Goal: Task Accomplishment & Management: Use online tool/utility

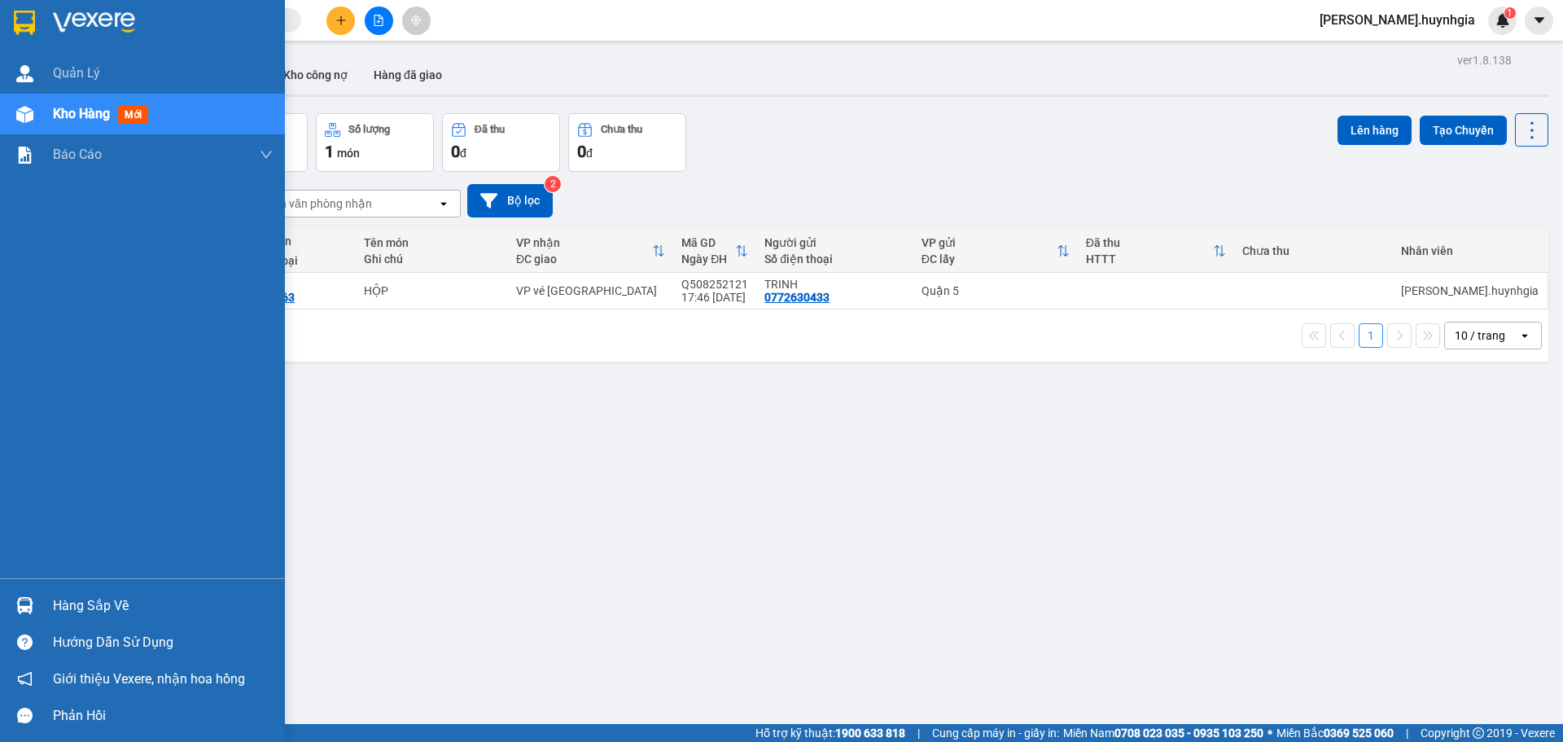
click at [87, 597] on div "Hàng sắp về" at bounding box center [163, 605] width 220 height 24
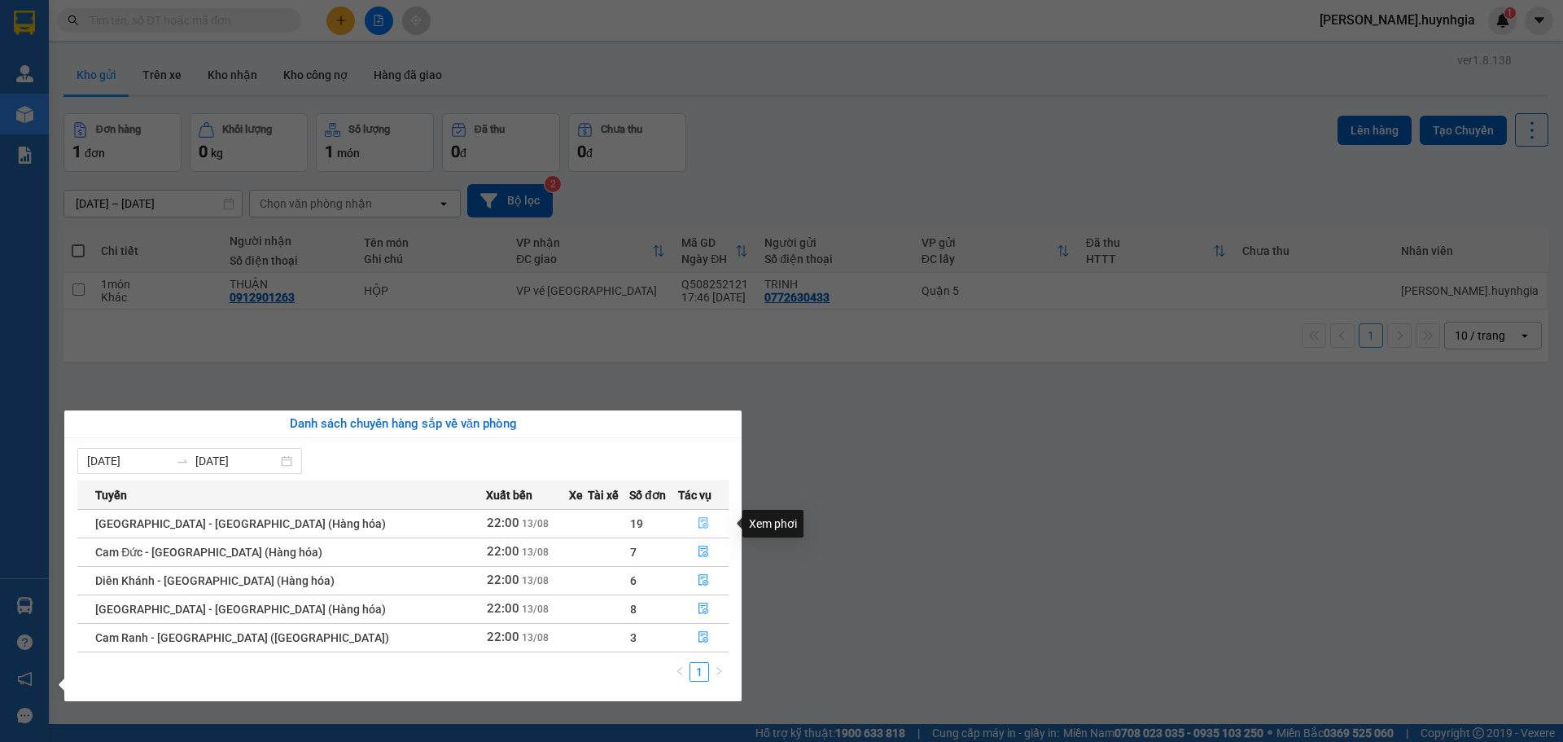
click at [698, 519] on icon "file-done" at bounding box center [703, 522] width 11 height 11
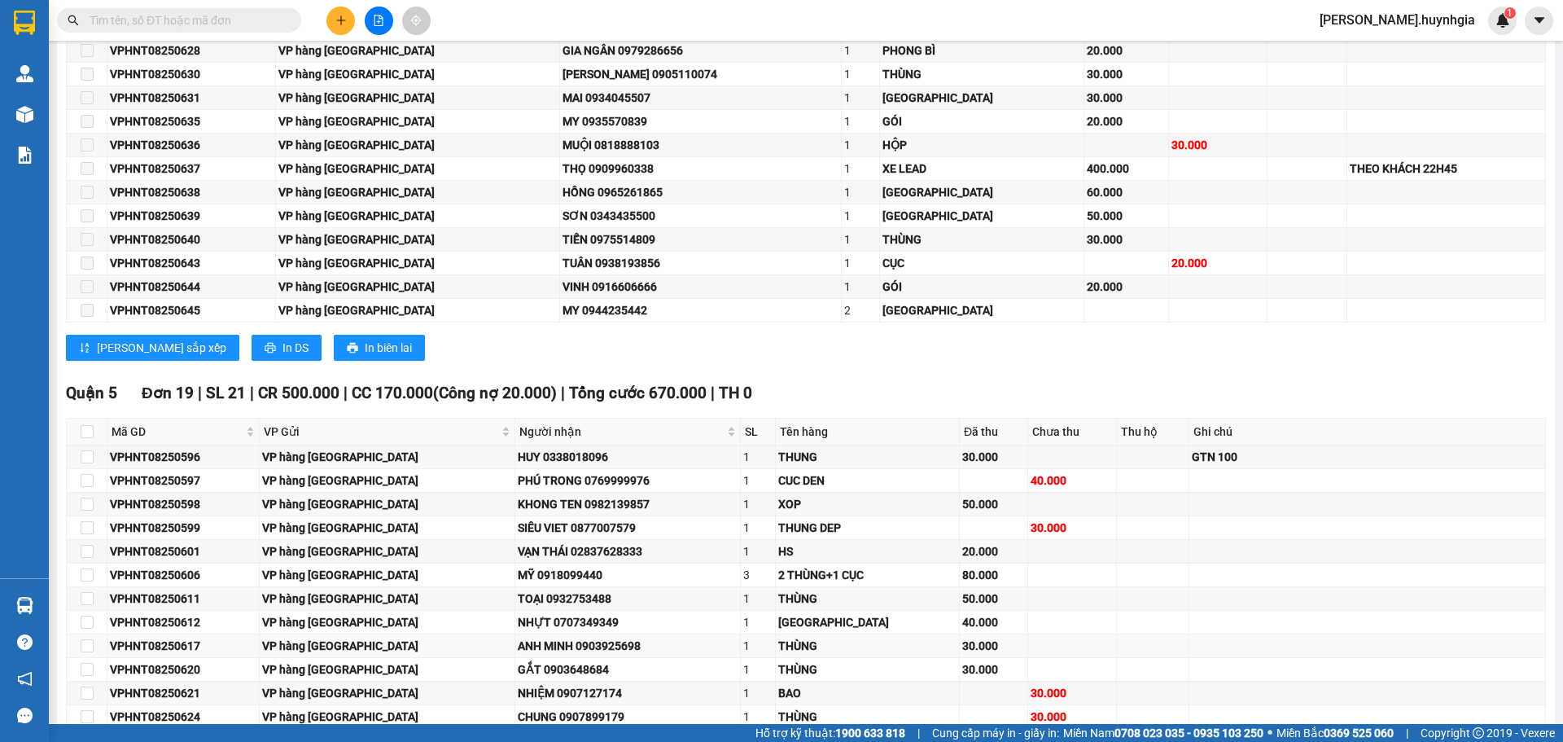
scroll to position [977, 0]
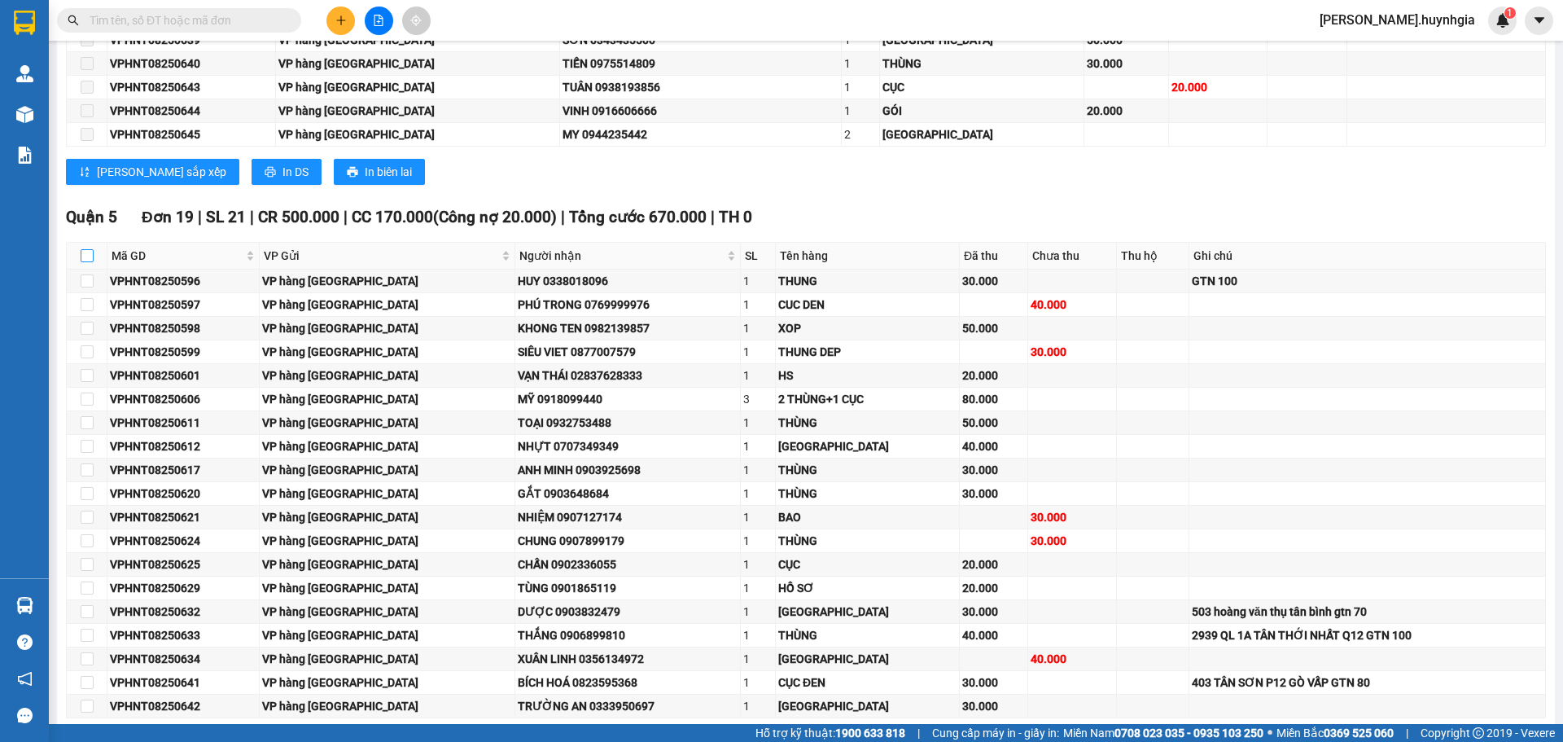
click at [83, 258] on input "checkbox" at bounding box center [87, 255] width 13 height 13
checkbox input "true"
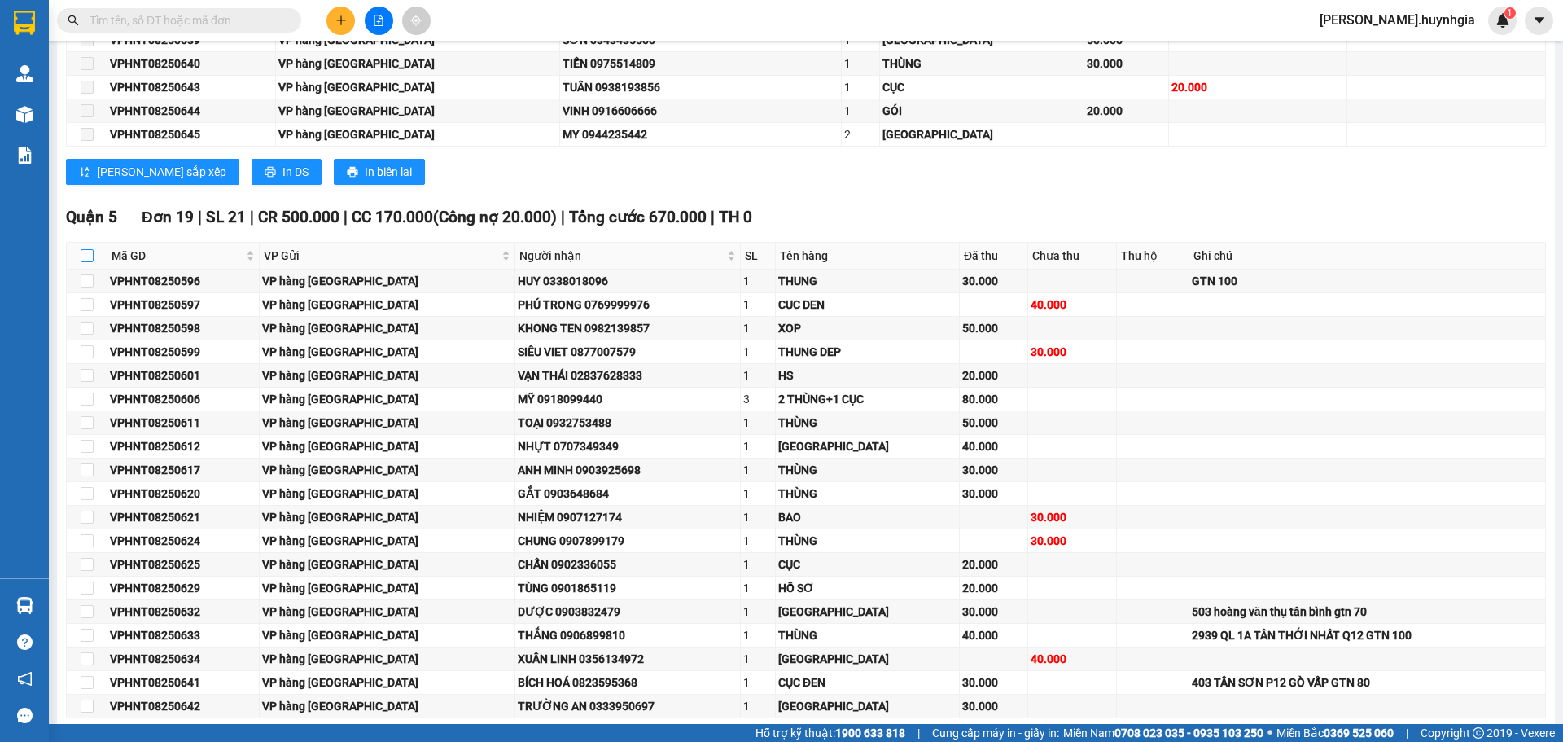
checkbox input "true"
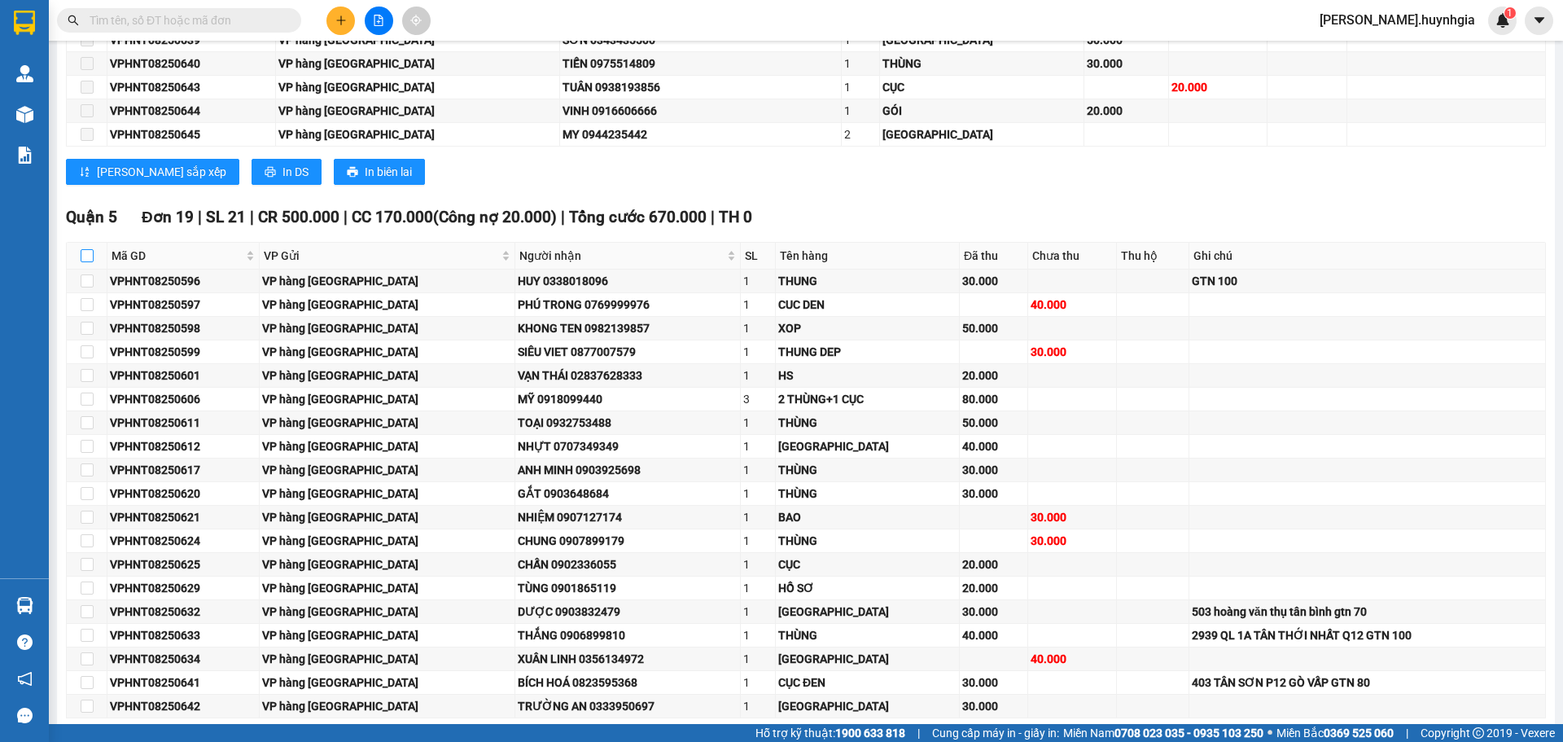
checkbox input "true"
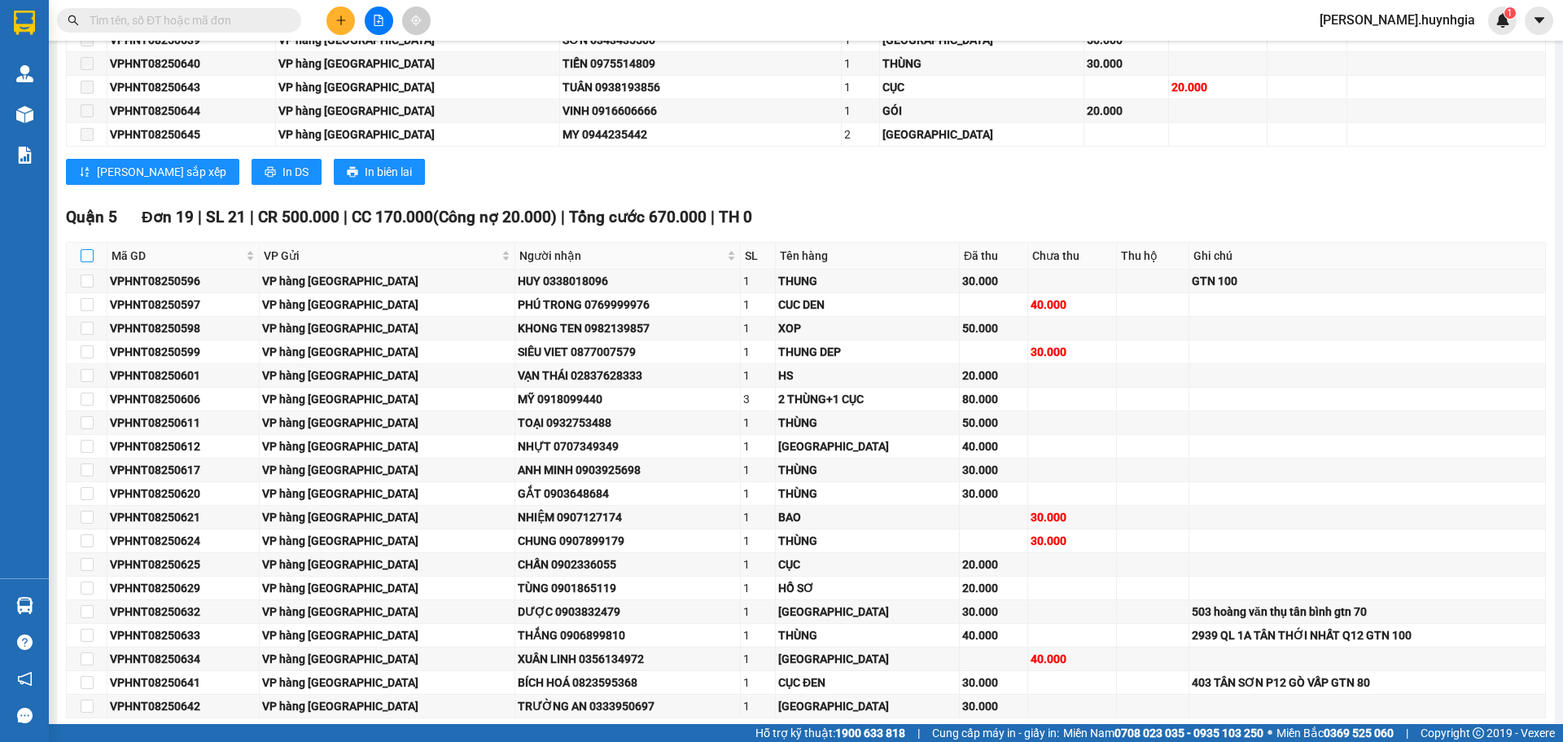
checkbox input "true"
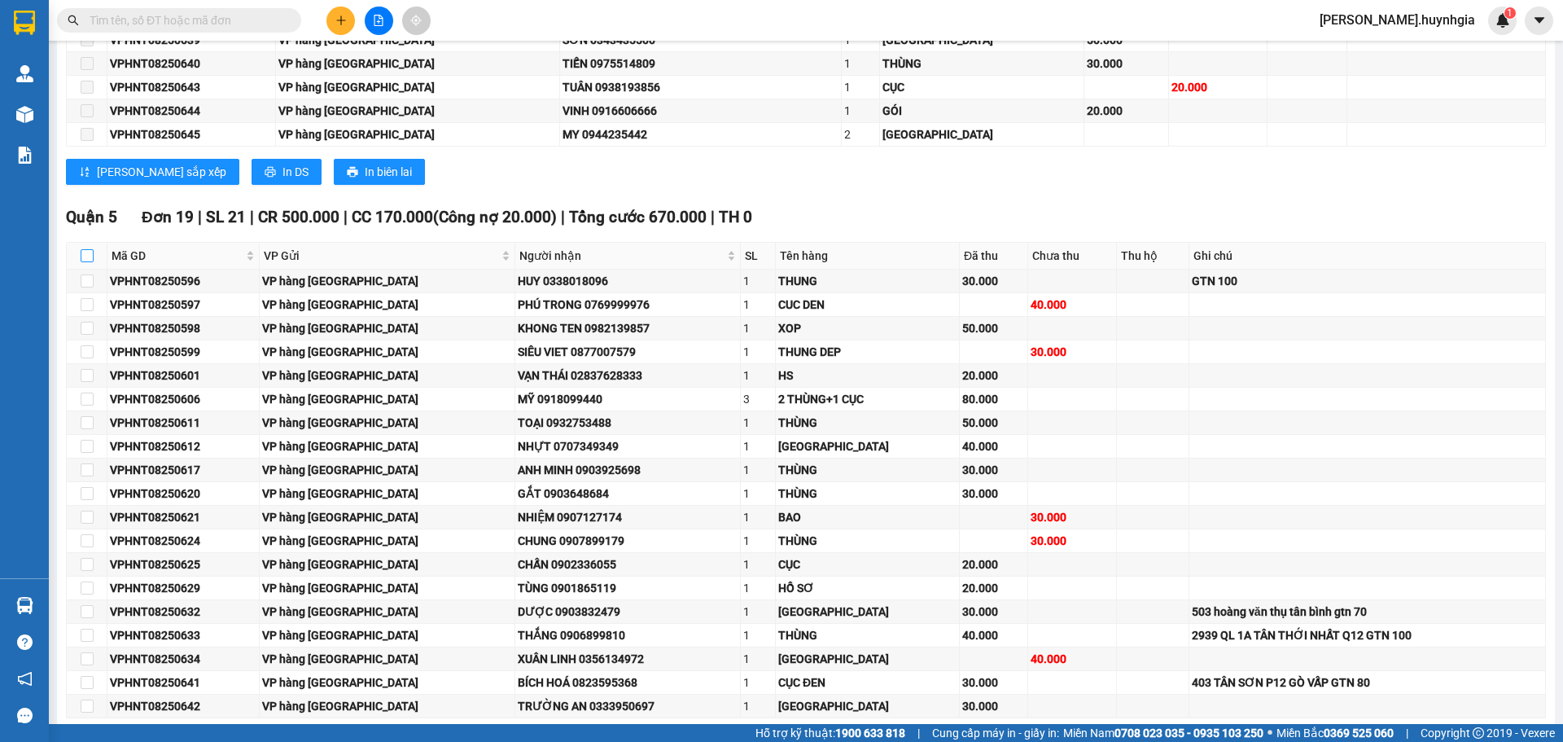
checkbox input "true"
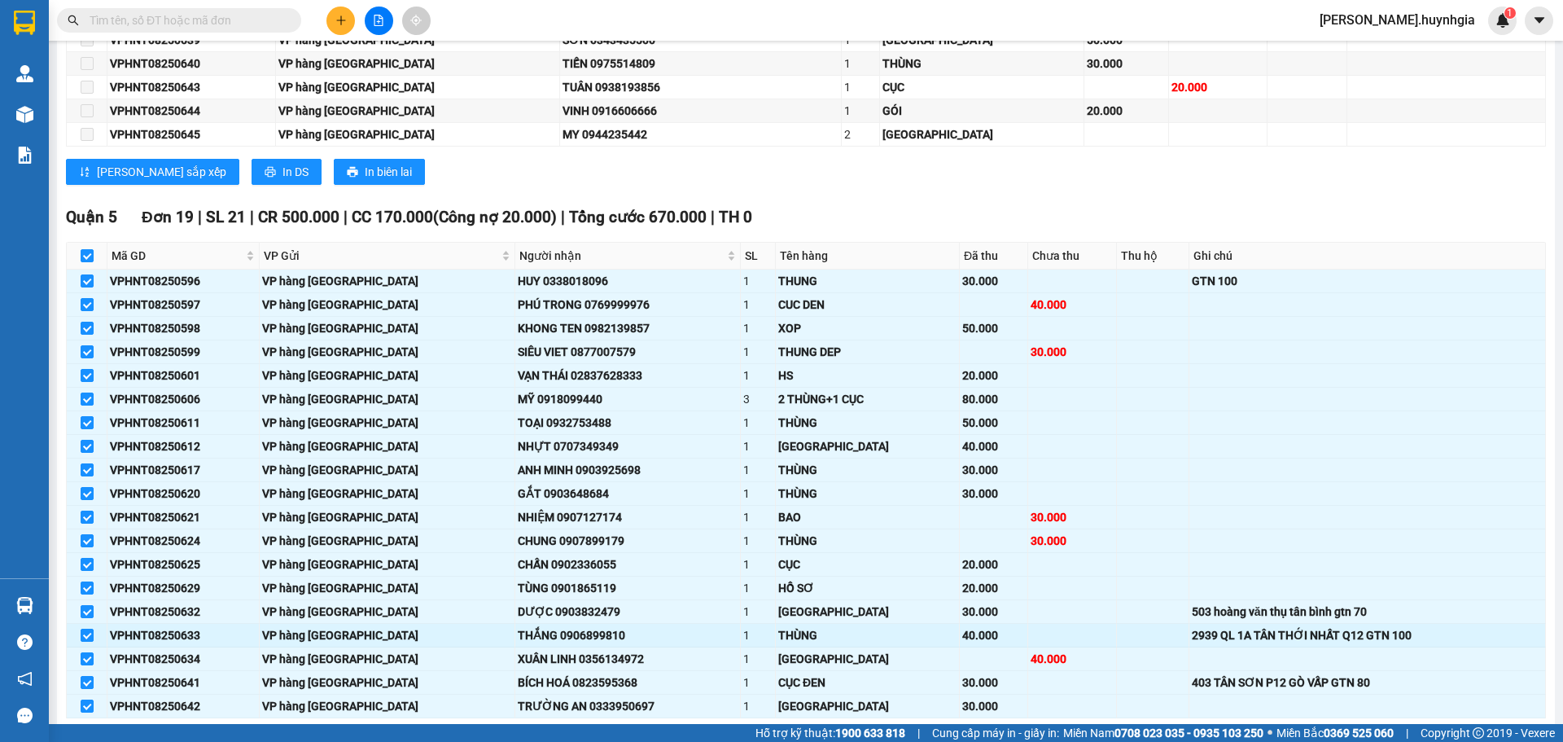
scroll to position [1055, 0]
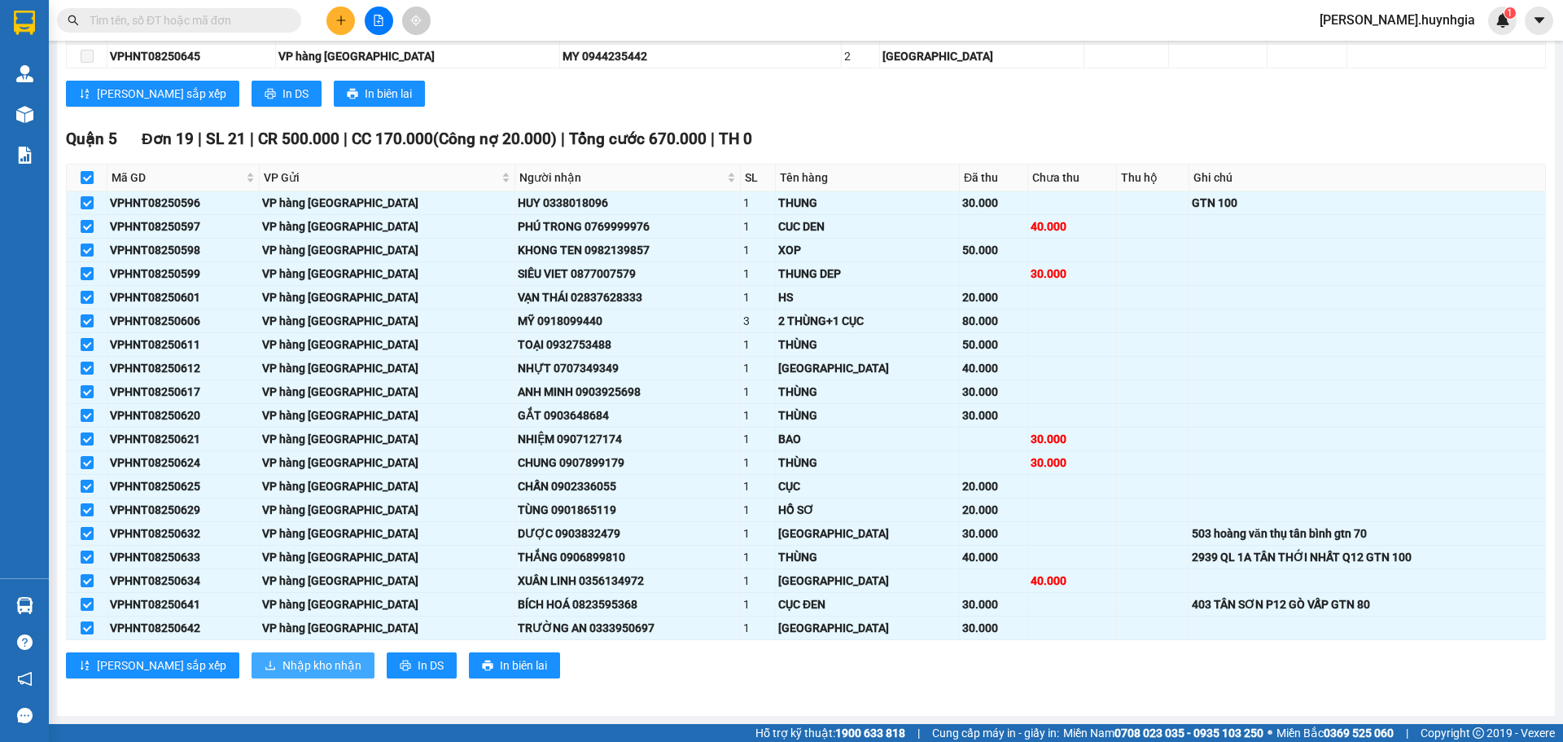
click at [282, 670] on span "Nhập kho nhận" at bounding box center [321, 665] width 79 height 18
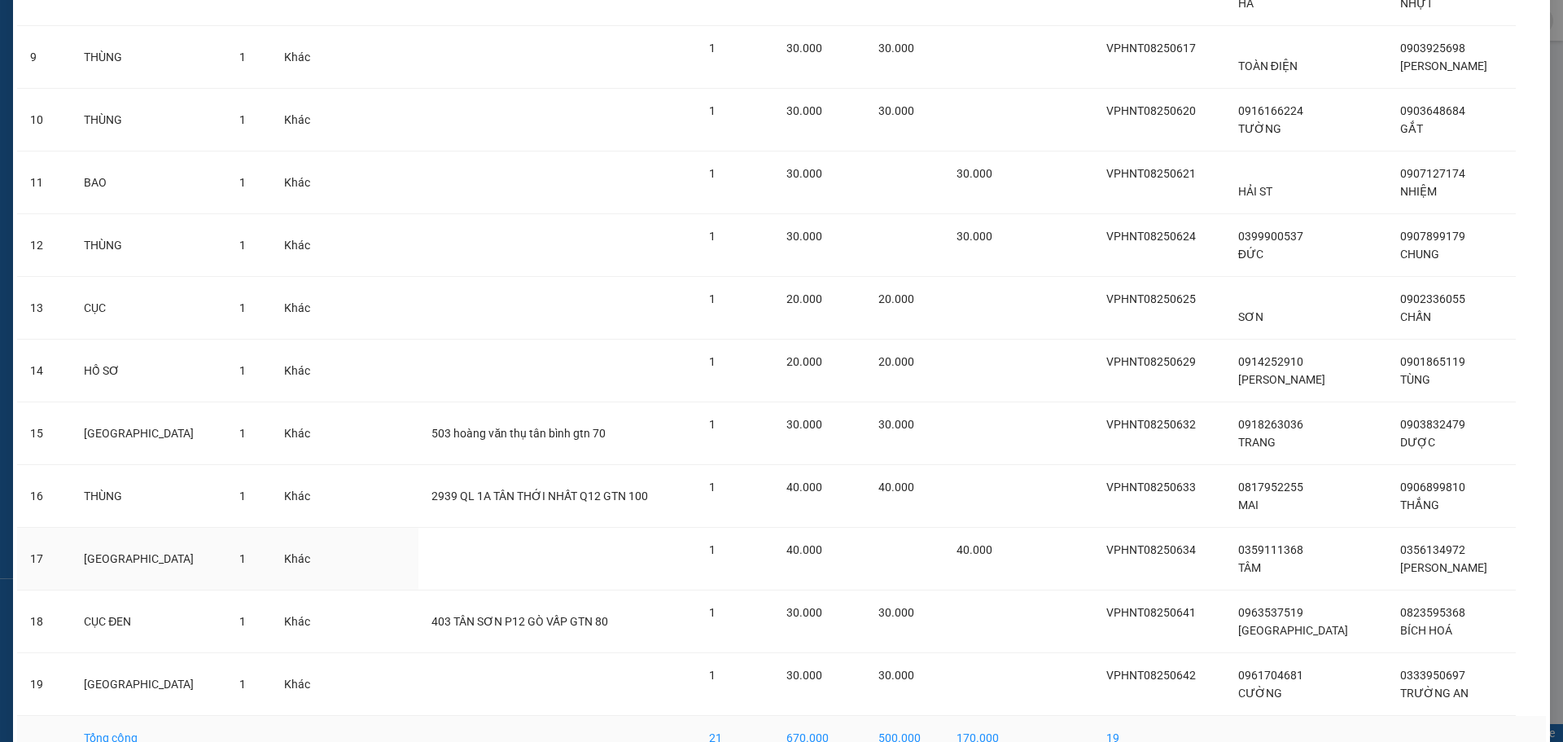
scroll to position [705, 0]
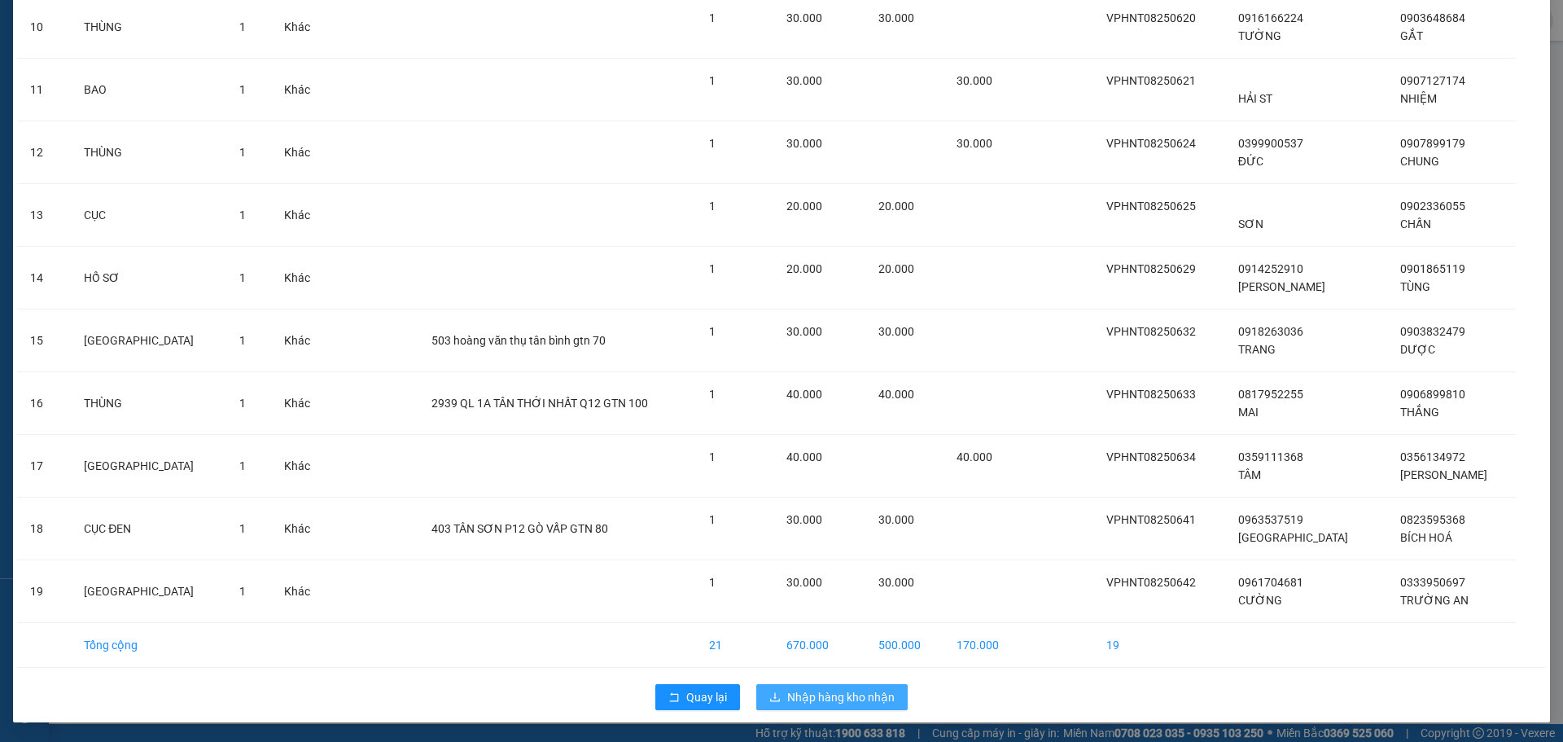
click at [838, 699] on span "Nhập hàng kho nhận" at bounding box center [840, 697] width 107 height 18
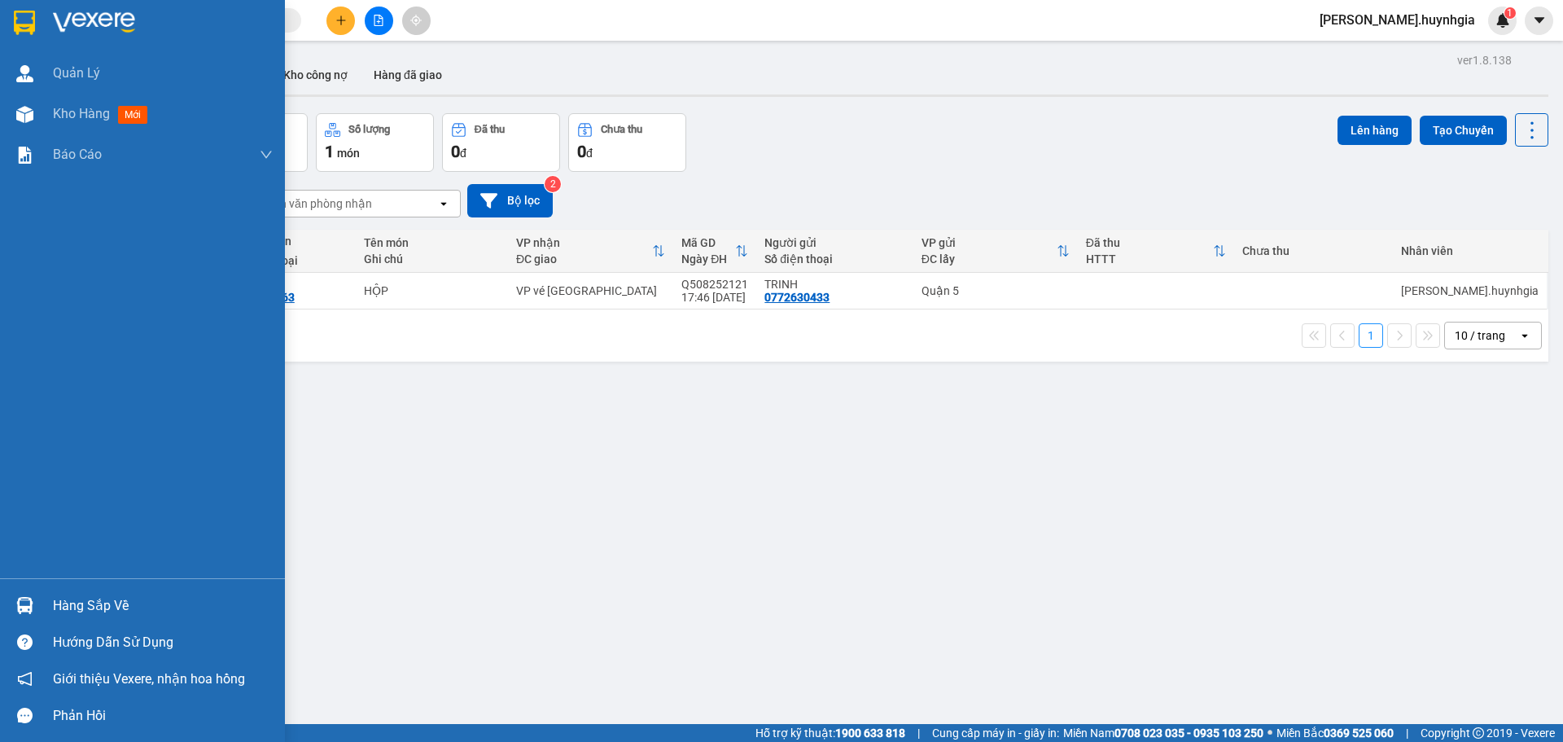
drag, startPoint x: 69, startPoint y: 606, endPoint x: 128, endPoint y: 630, distance: 63.5
click at [72, 606] on div "Hàng sắp về" at bounding box center [163, 605] width 220 height 24
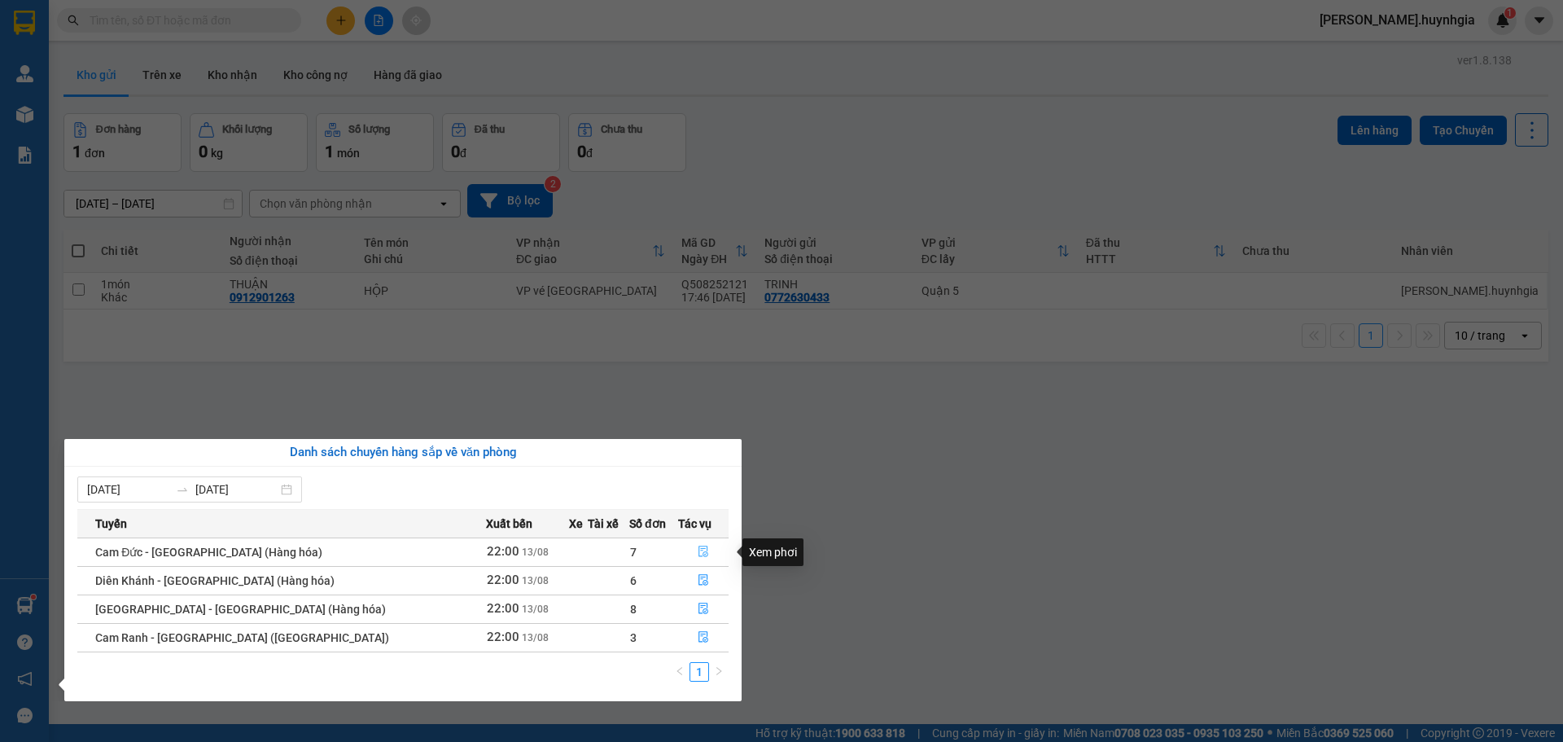
click at [698, 556] on icon "file-done" at bounding box center [703, 550] width 11 height 11
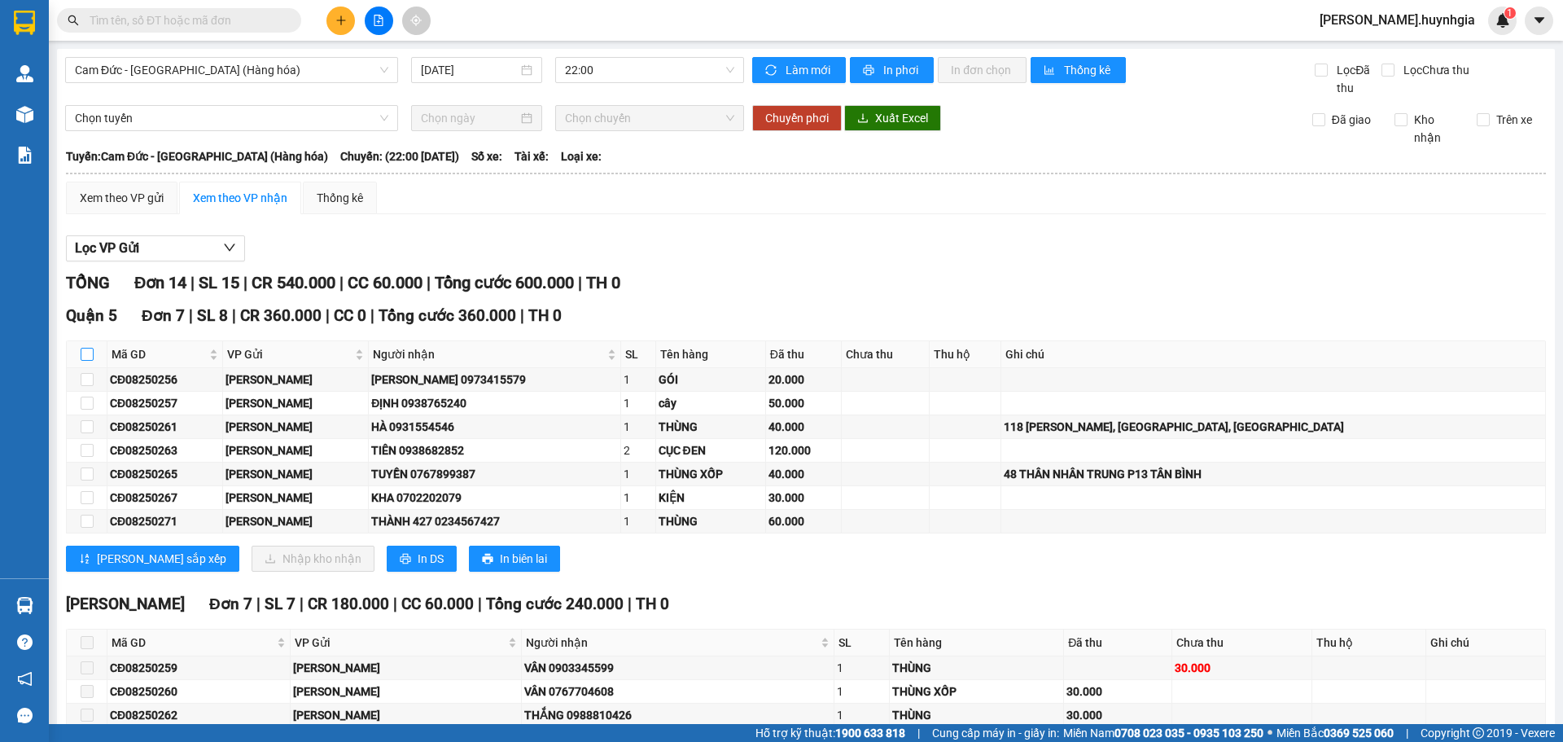
click at [84, 353] on input "checkbox" at bounding box center [87, 354] width 13 height 13
checkbox input "true"
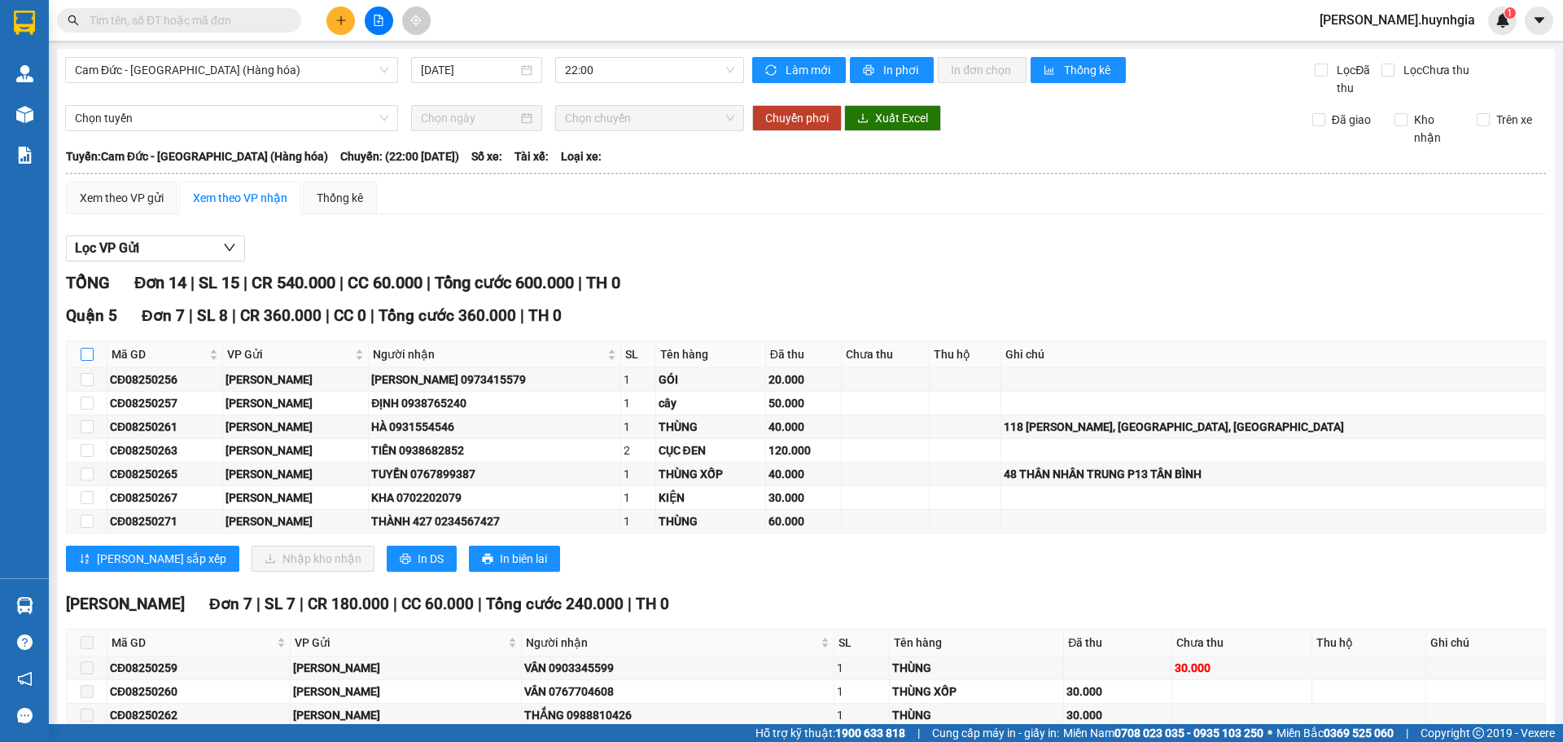
checkbox input "true"
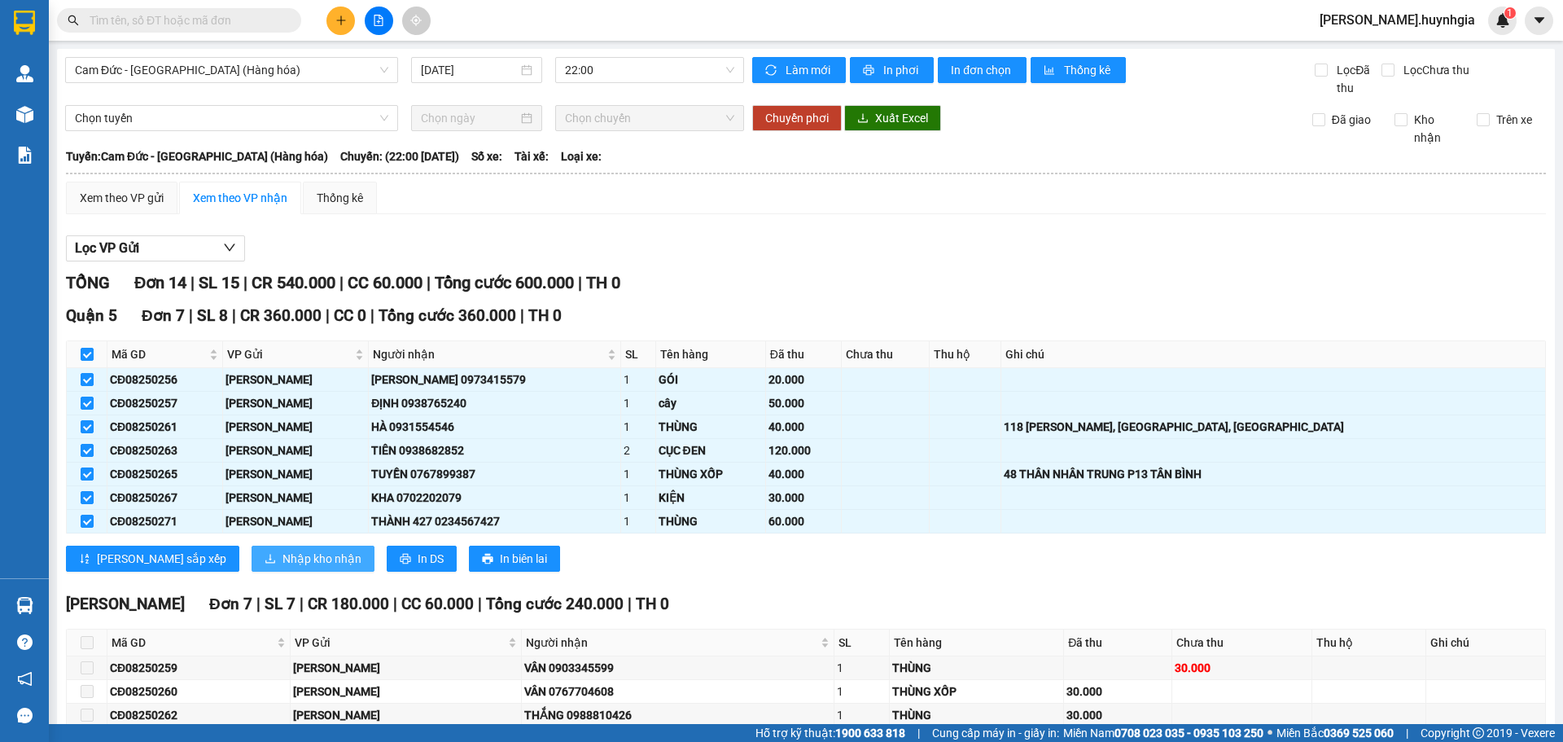
click at [282, 556] on span "Nhập kho nhận" at bounding box center [321, 558] width 79 height 18
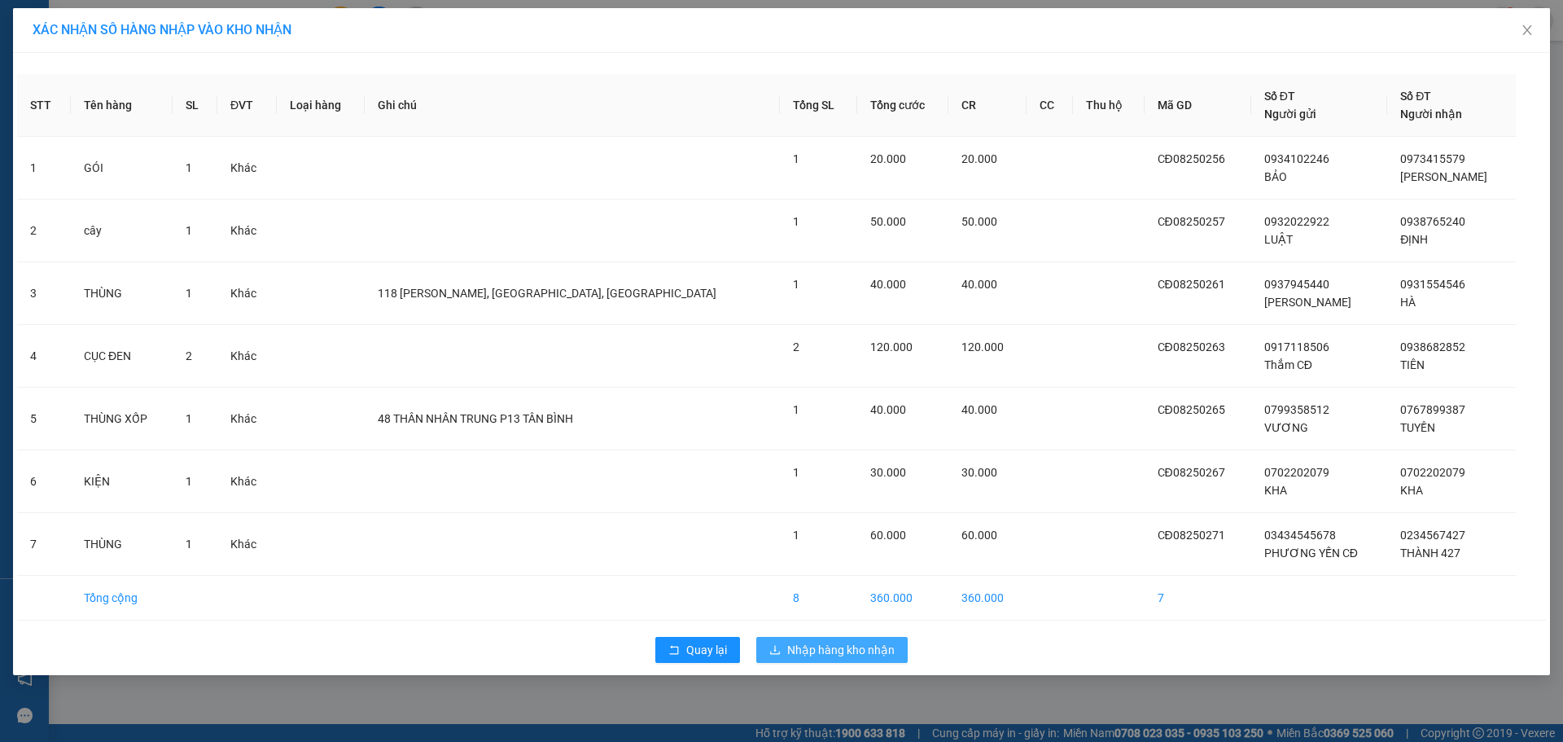
drag, startPoint x: 840, startPoint y: 646, endPoint x: 868, endPoint y: 637, distance: 29.1
click at [843, 646] on span "Nhập hàng kho nhận" at bounding box center [840, 650] width 107 height 18
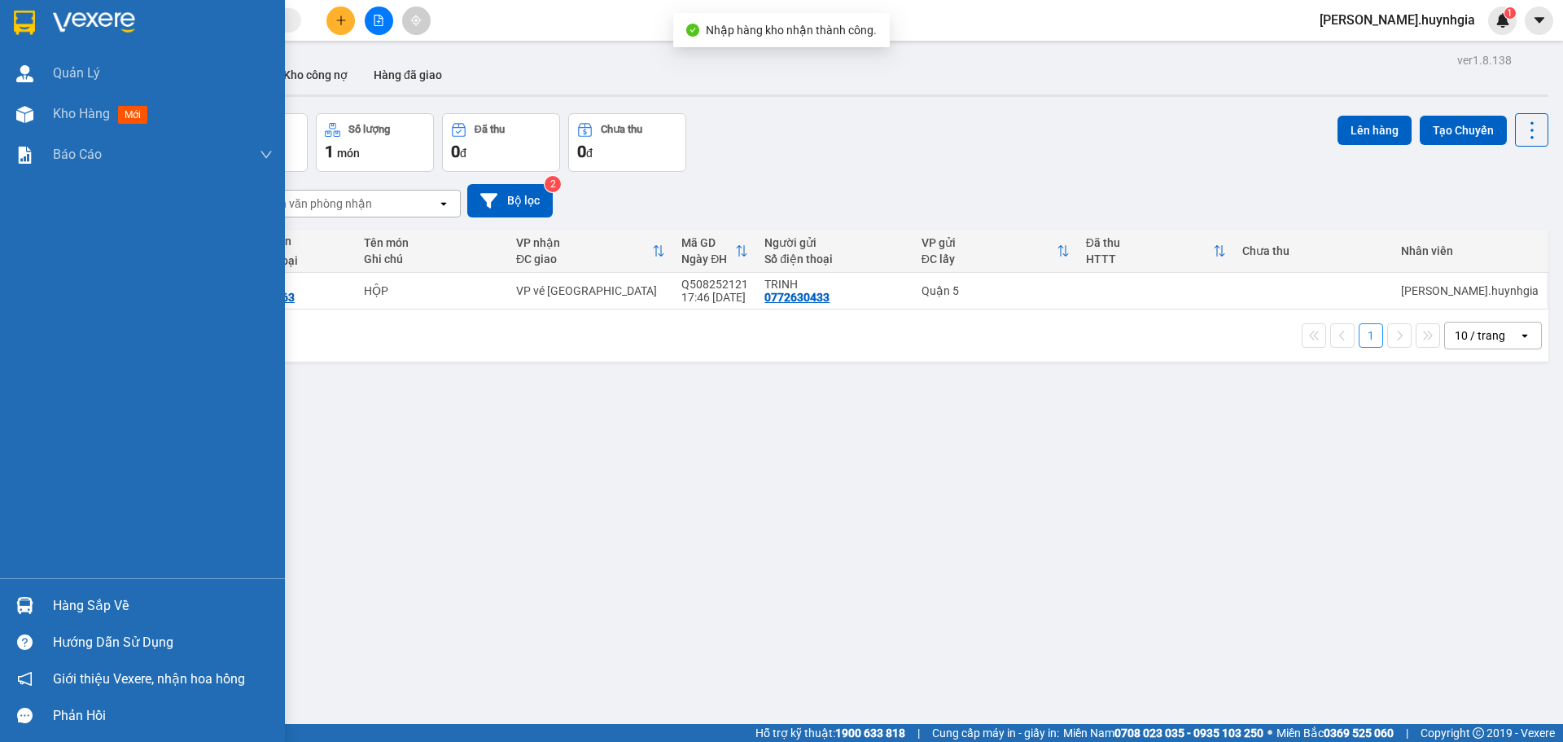
drag, startPoint x: 58, startPoint y: 602, endPoint x: 120, endPoint y: 623, distance: 66.2
click at [61, 602] on div "Hàng sắp về" at bounding box center [163, 605] width 220 height 24
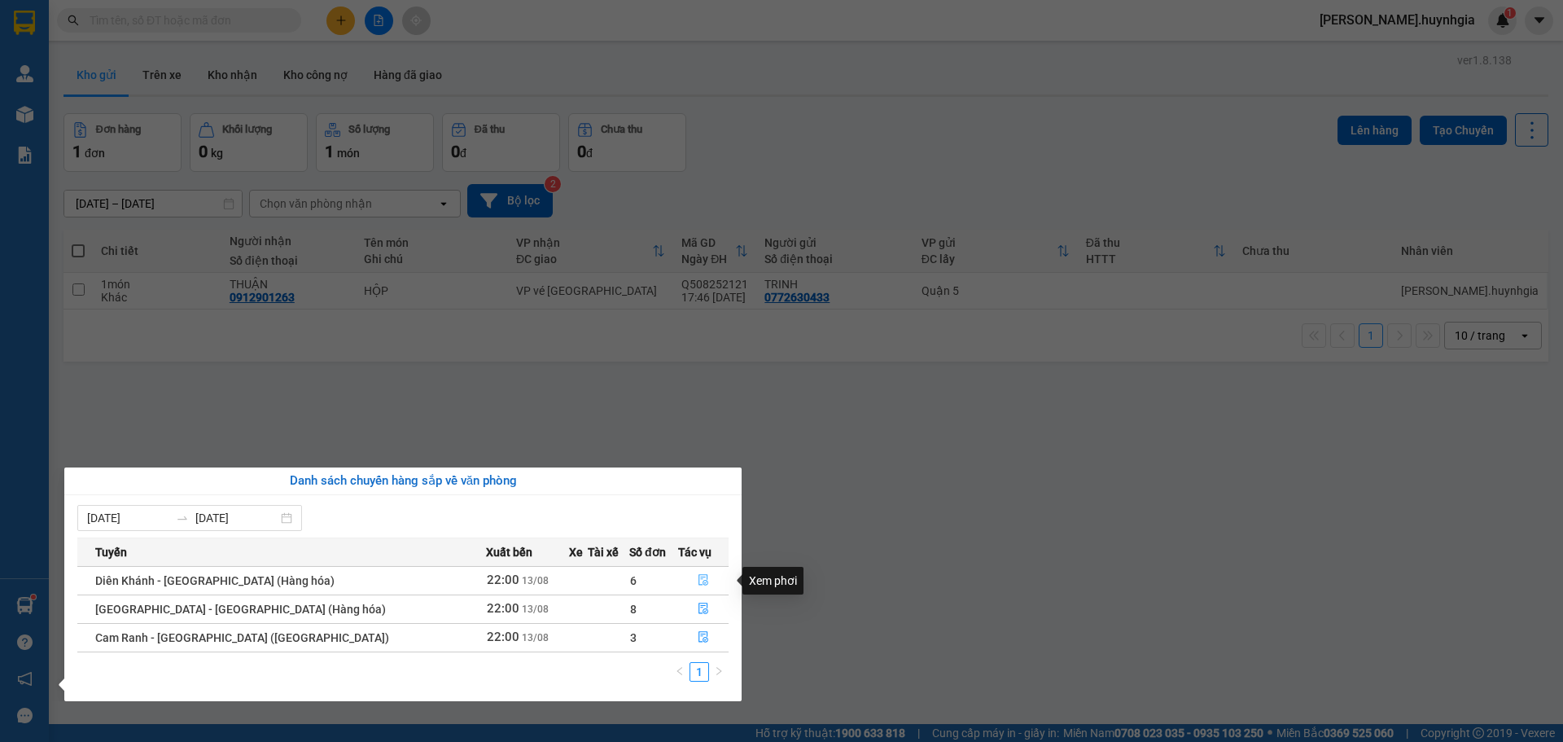
click at [698, 584] on icon "file-done" at bounding box center [703, 579] width 11 height 11
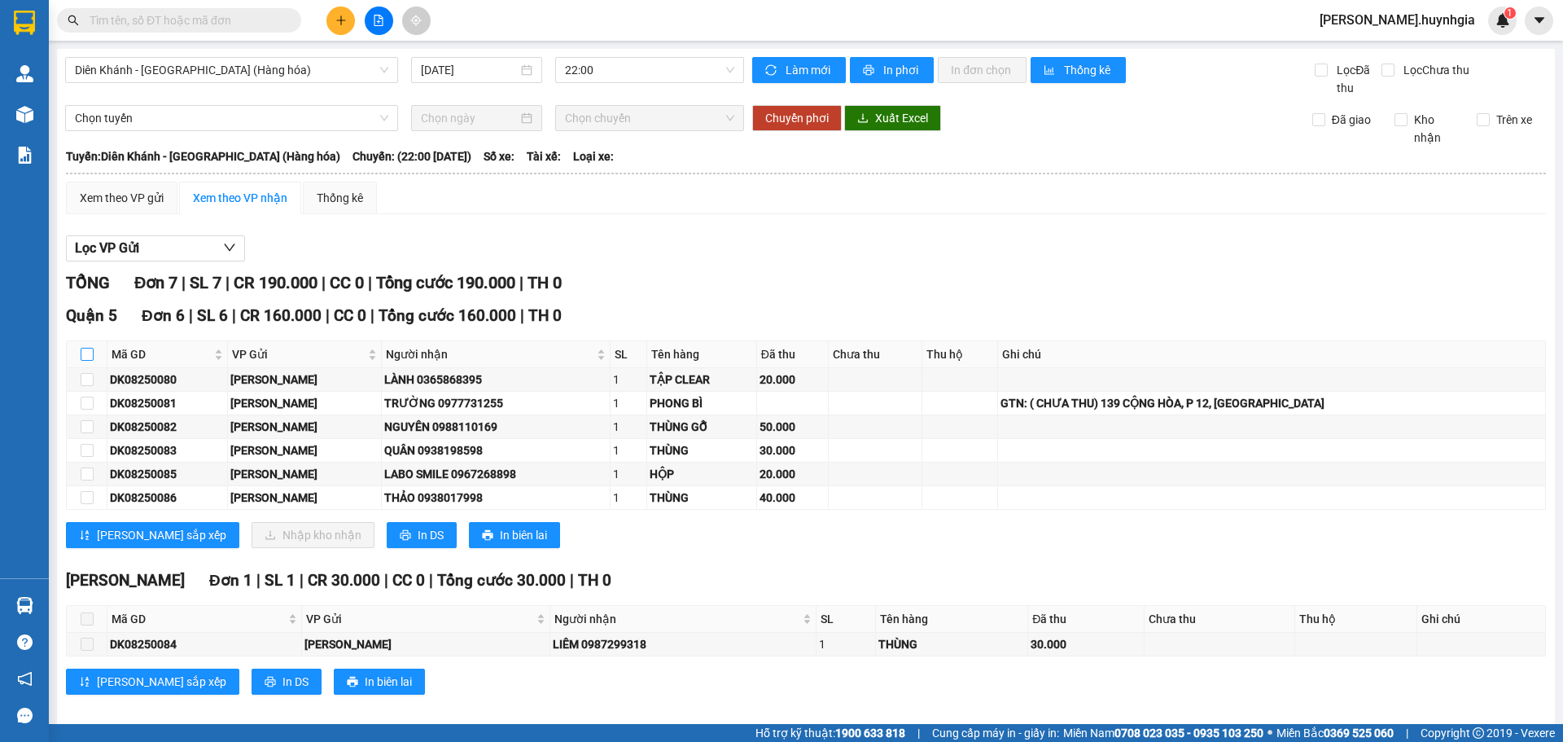
click at [91, 349] on input "checkbox" at bounding box center [87, 354] width 13 height 13
checkbox input "true"
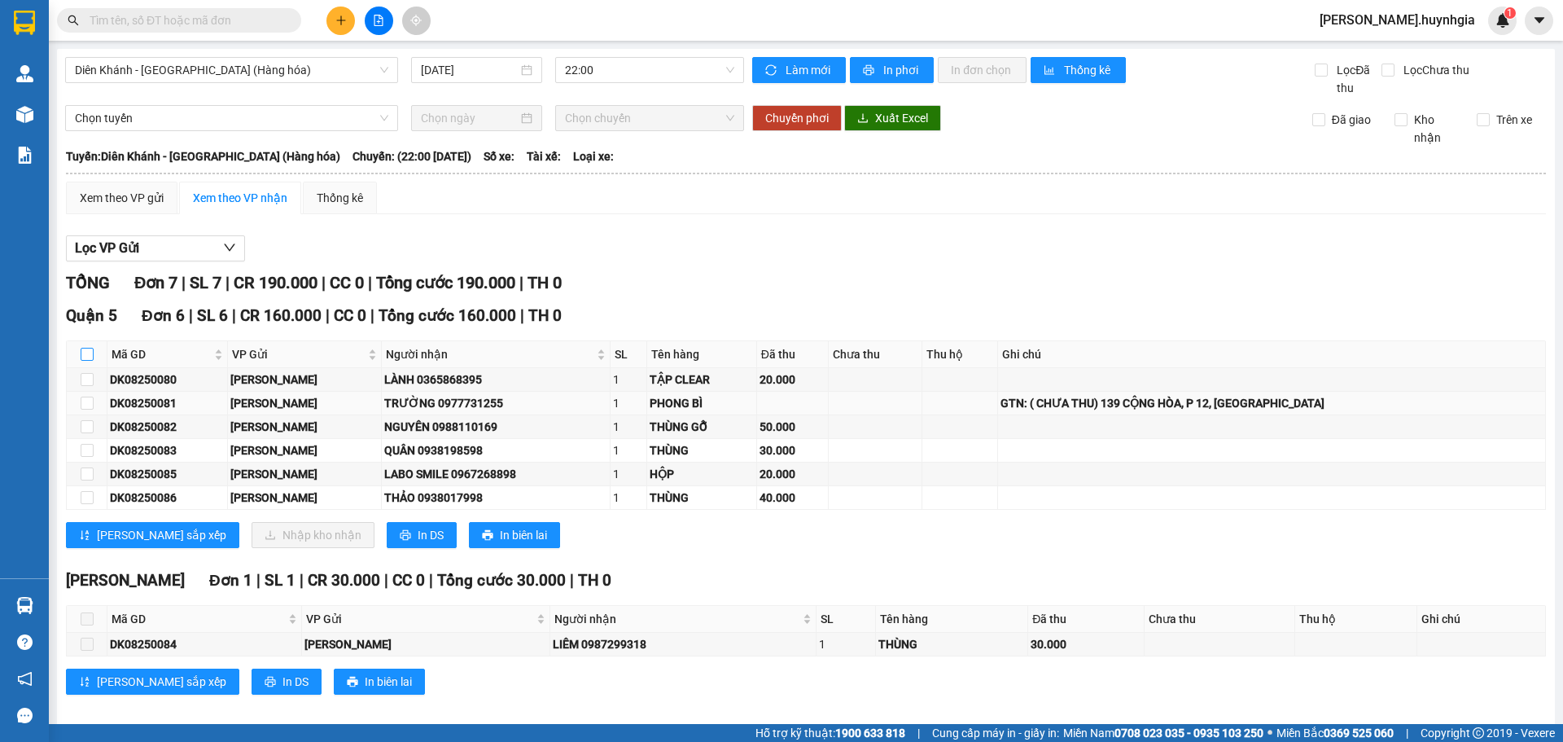
checkbox input "true"
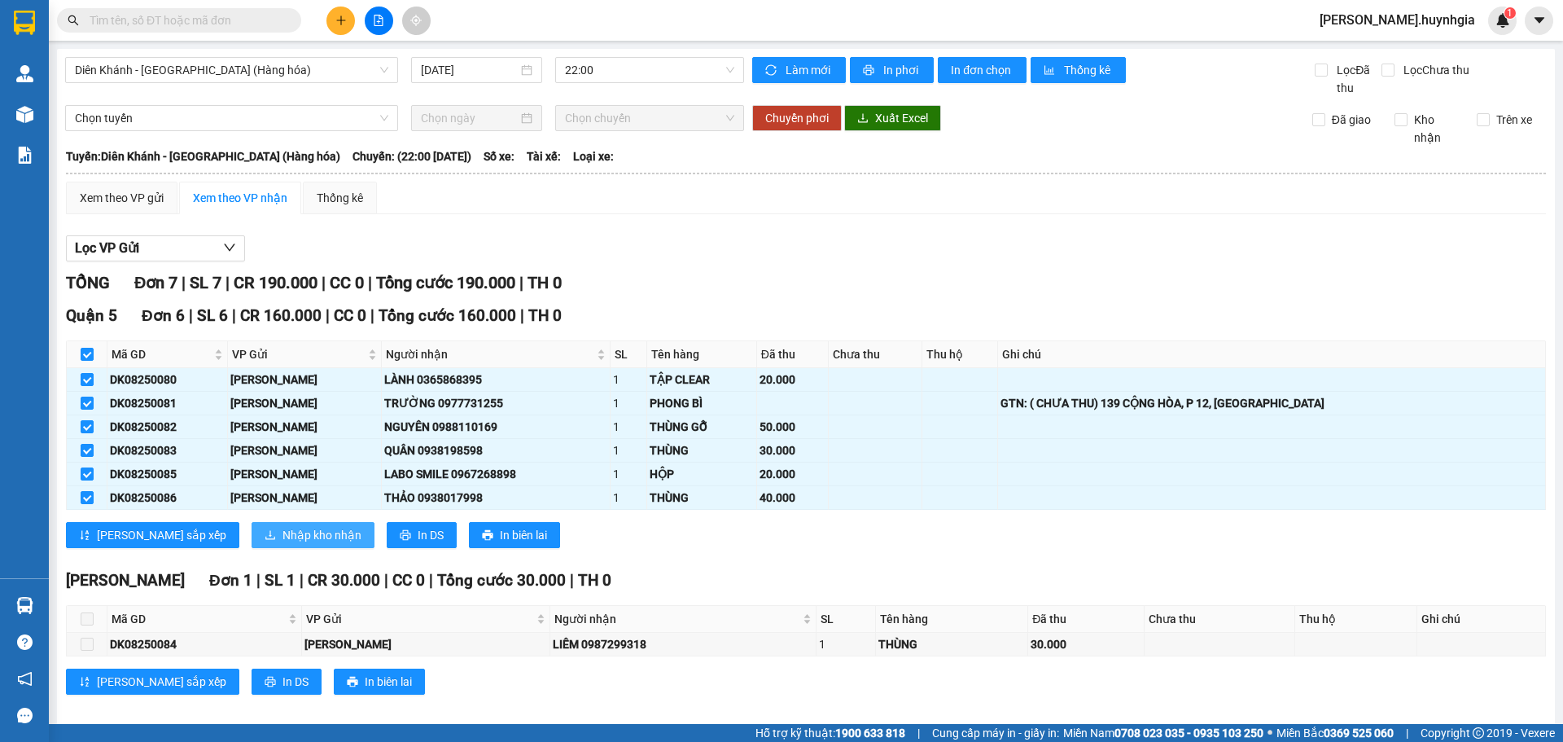
click at [282, 533] on span "Nhập kho nhận" at bounding box center [321, 535] width 79 height 18
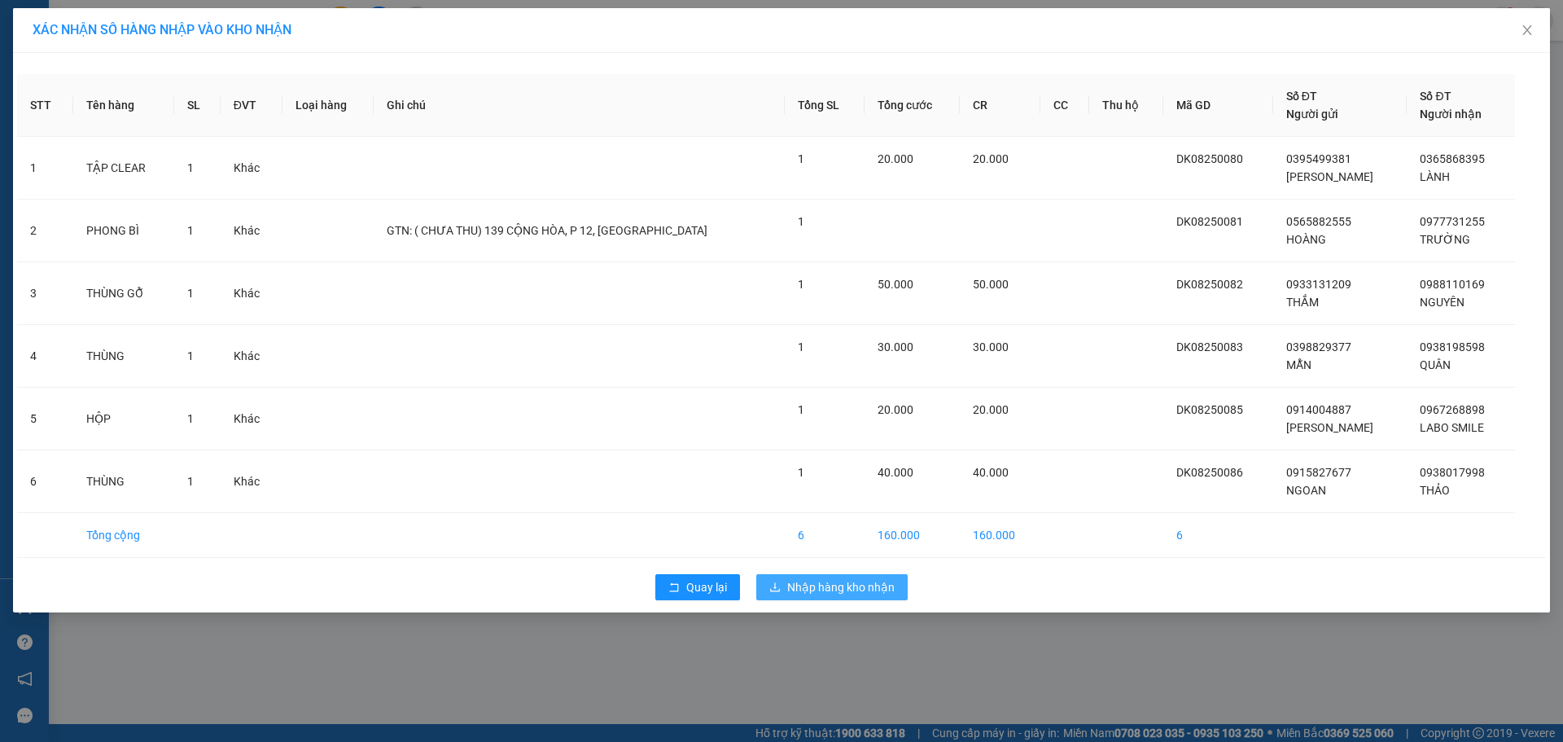
drag, startPoint x: 843, startPoint y: 589, endPoint x: 861, endPoint y: 617, distance: 33.0
click at [844, 589] on span "Nhập hàng kho nhận" at bounding box center [840, 587] width 107 height 18
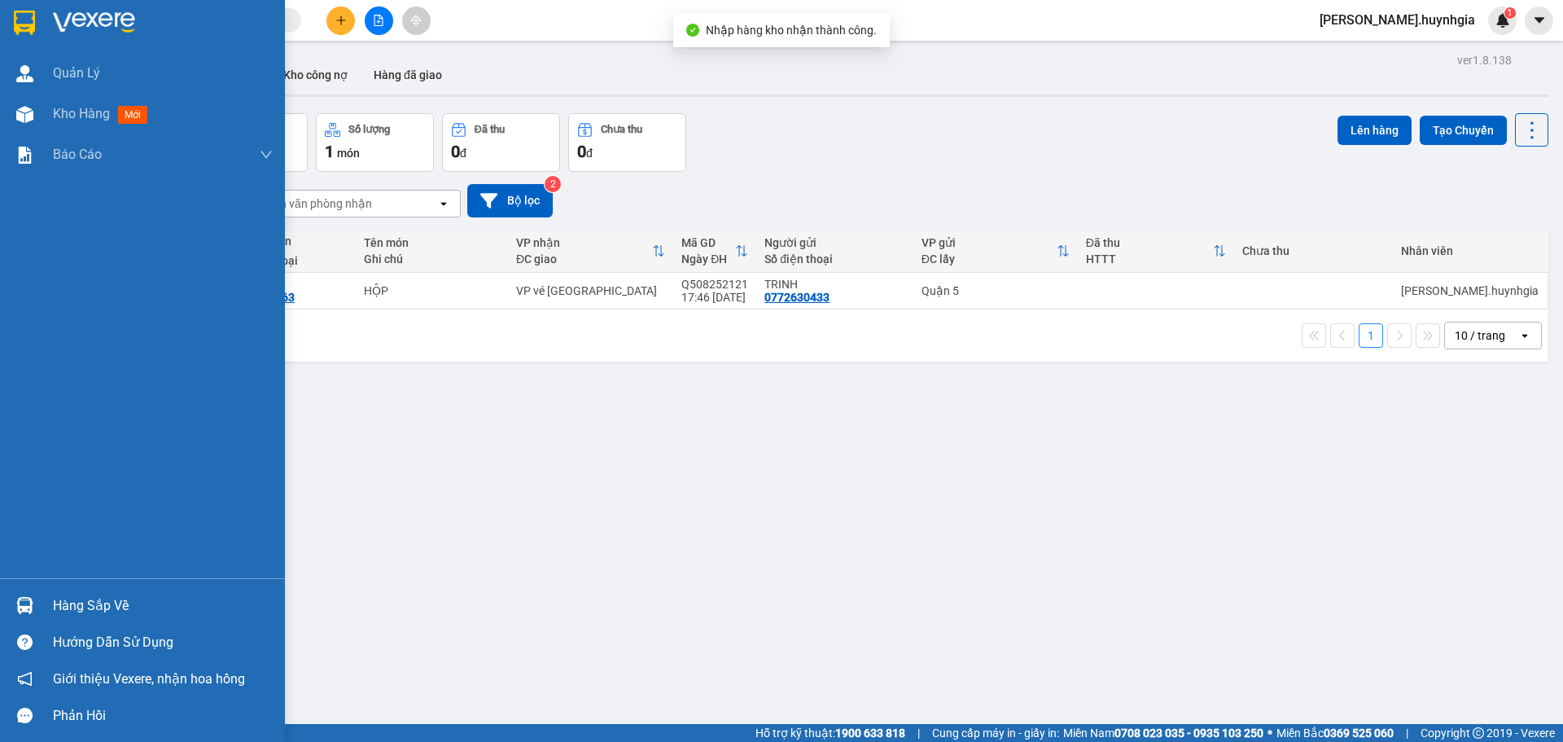
click at [109, 604] on div "Hàng sắp về" at bounding box center [163, 605] width 220 height 24
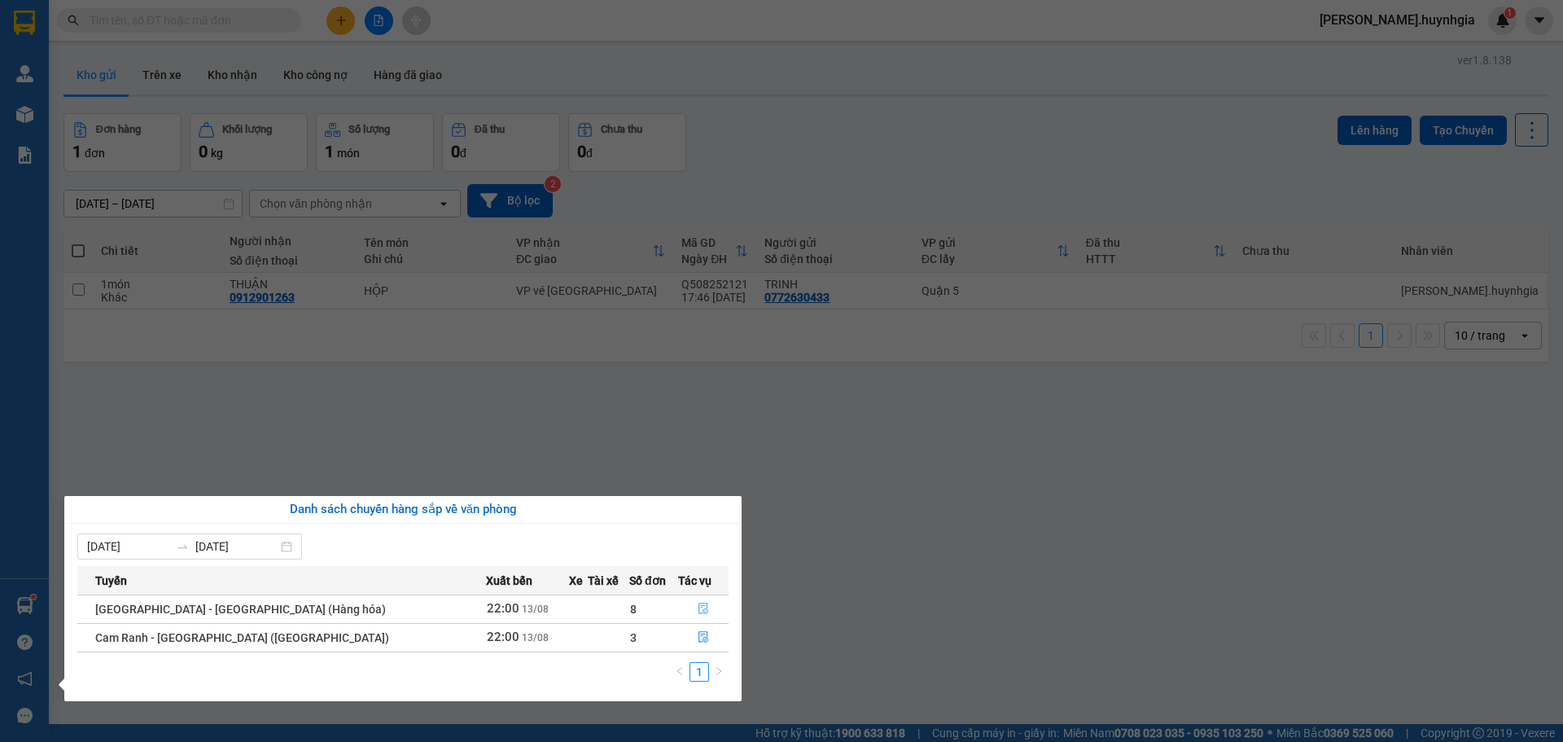
click at [698, 605] on icon "file-done" at bounding box center [703, 607] width 11 height 11
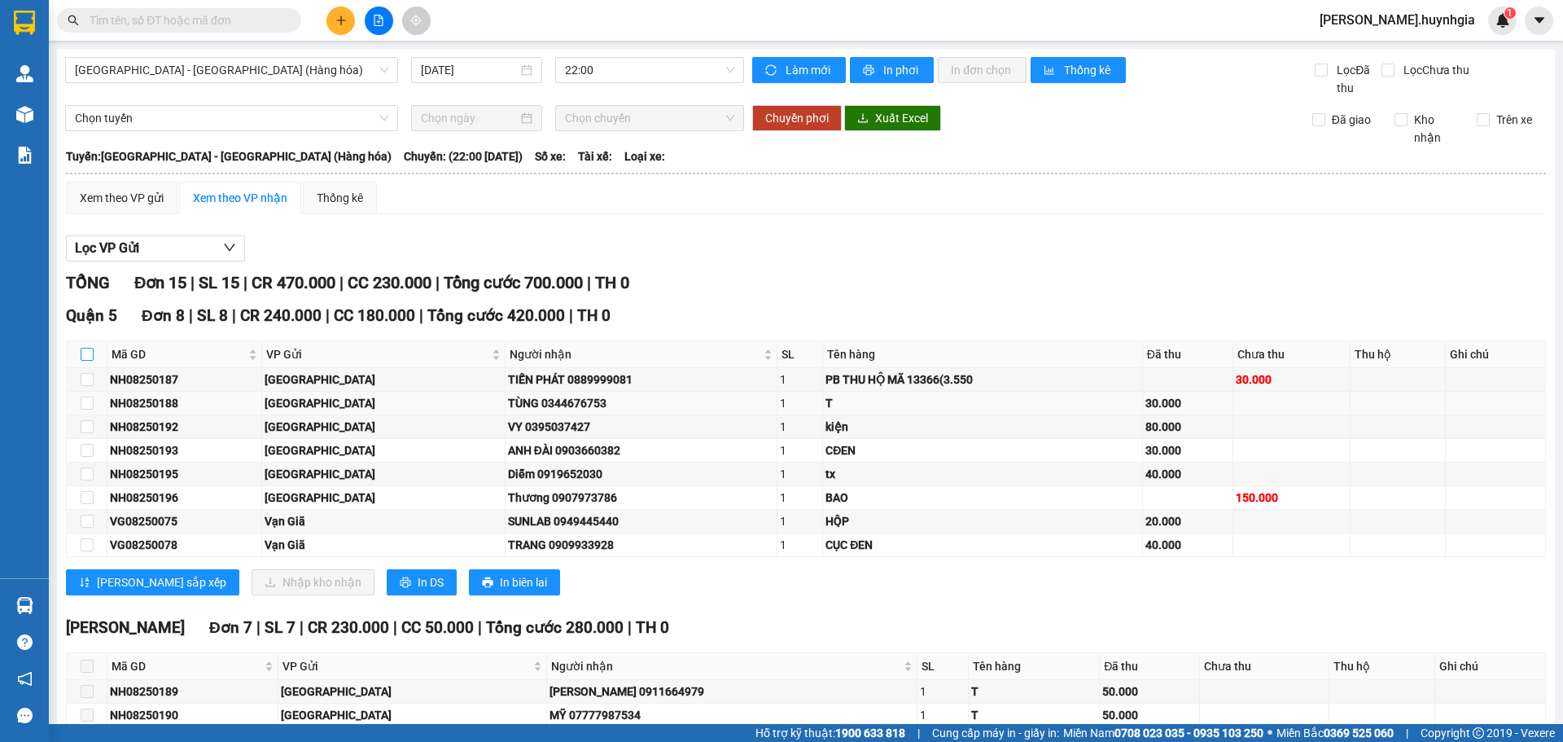
drag, startPoint x: 85, startPoint y: 354, endPoint x: 101, endPoint y: 405, distance: 53.6
click at [88, 355] on input "checkbox" at bounding box center [87, 354] width 13 height 13
checkbox input "true"
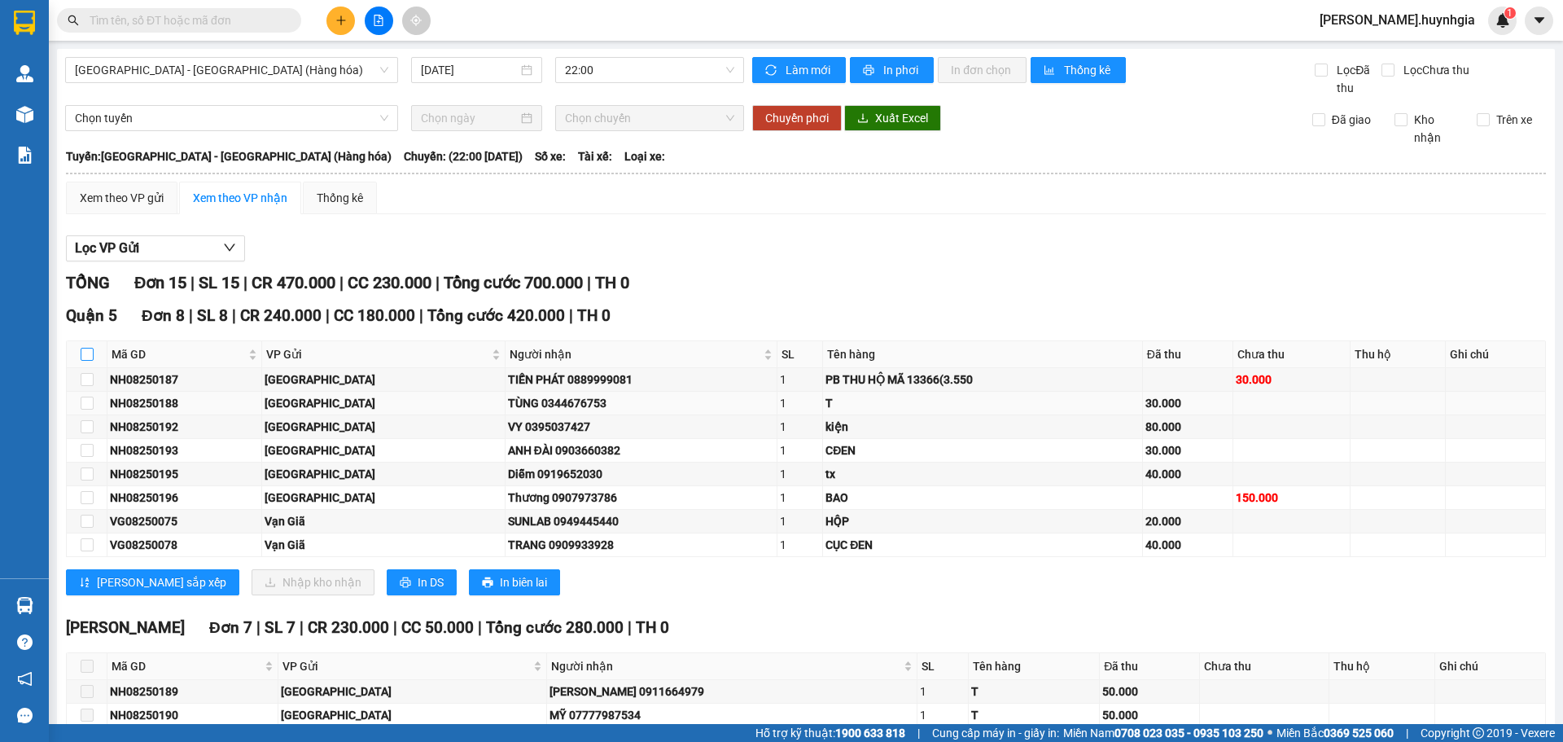
checkbox input "true"
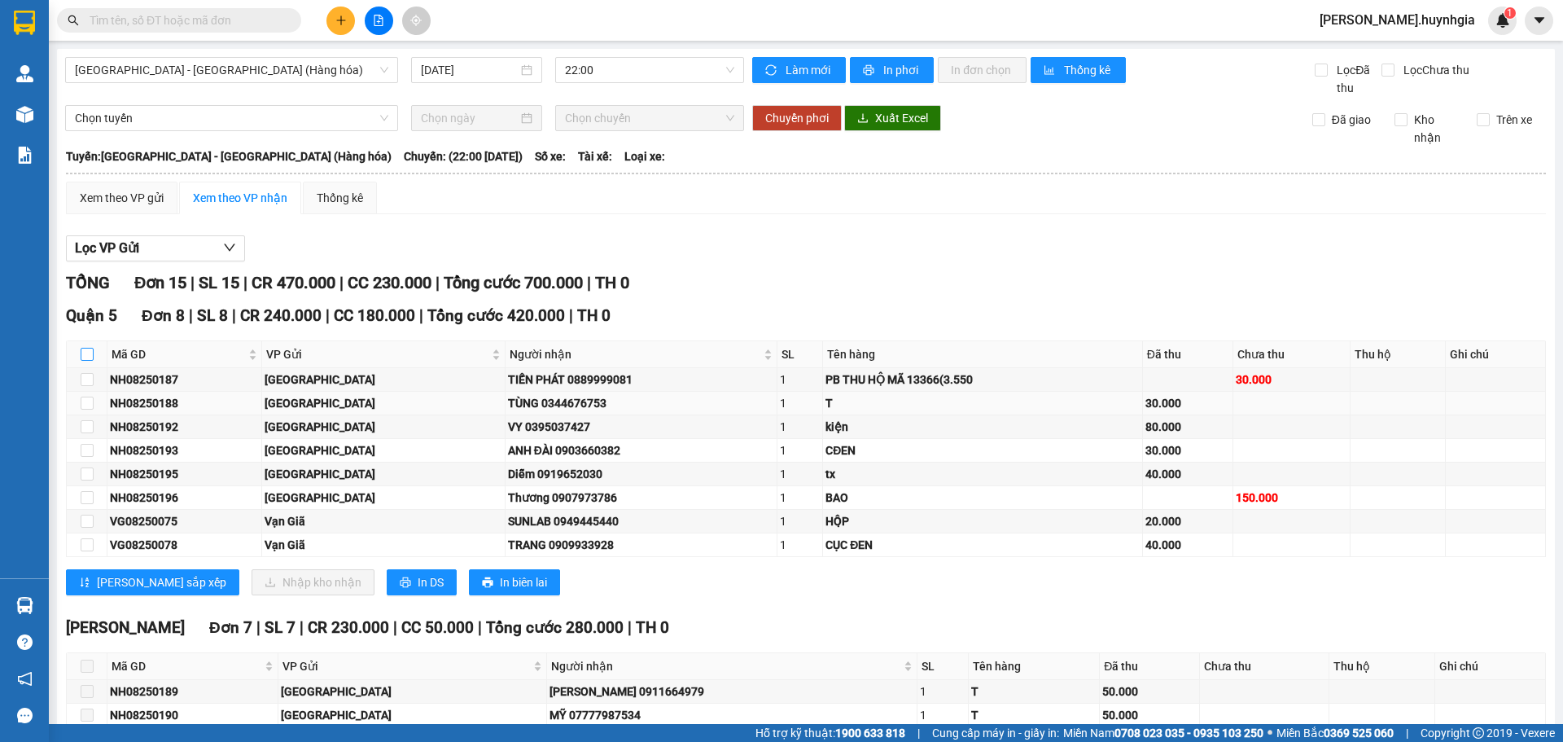
checkbox input "true"
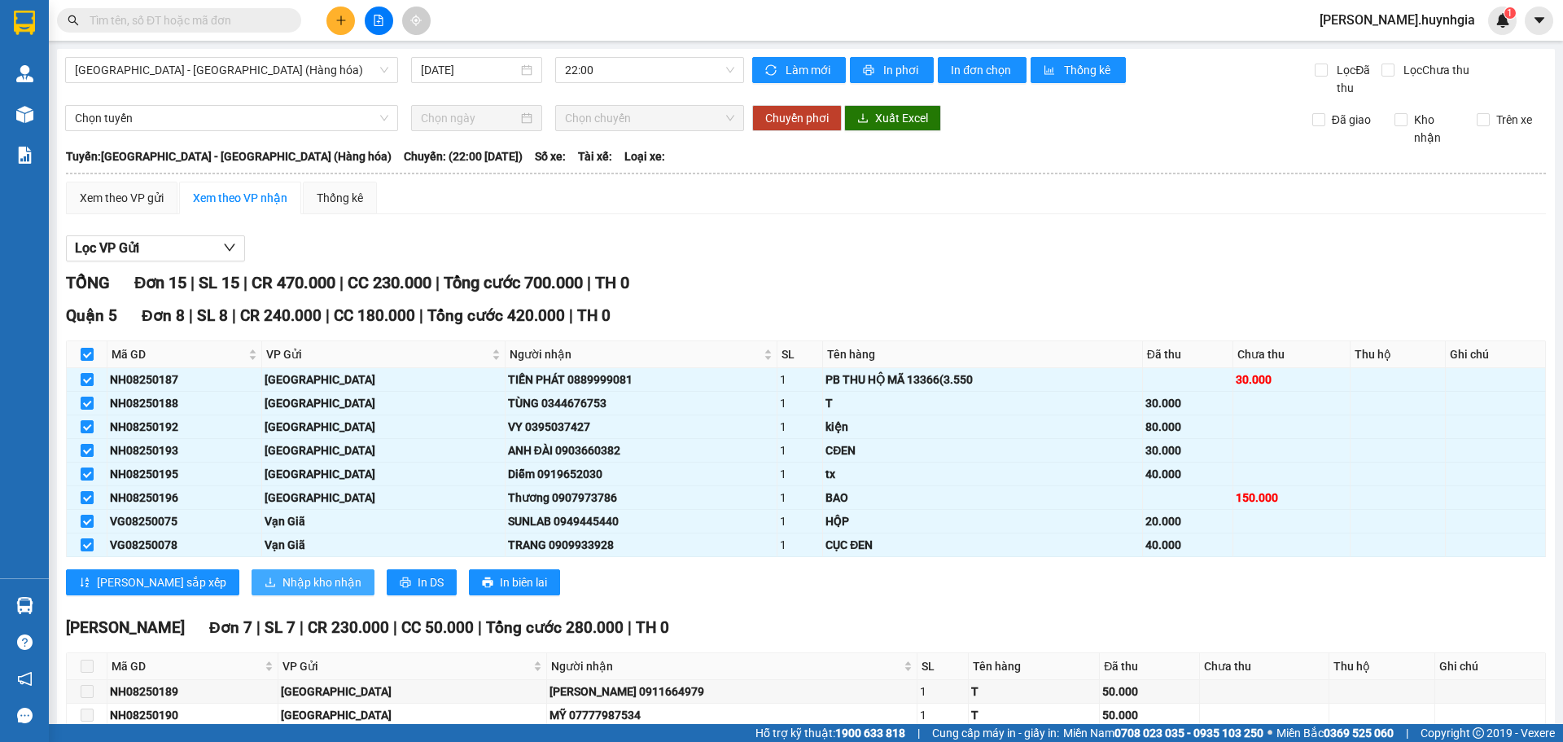
click at [282, 580] on span "Nhập kho nhận" at bounding box center [321, 582] width 79 height 18
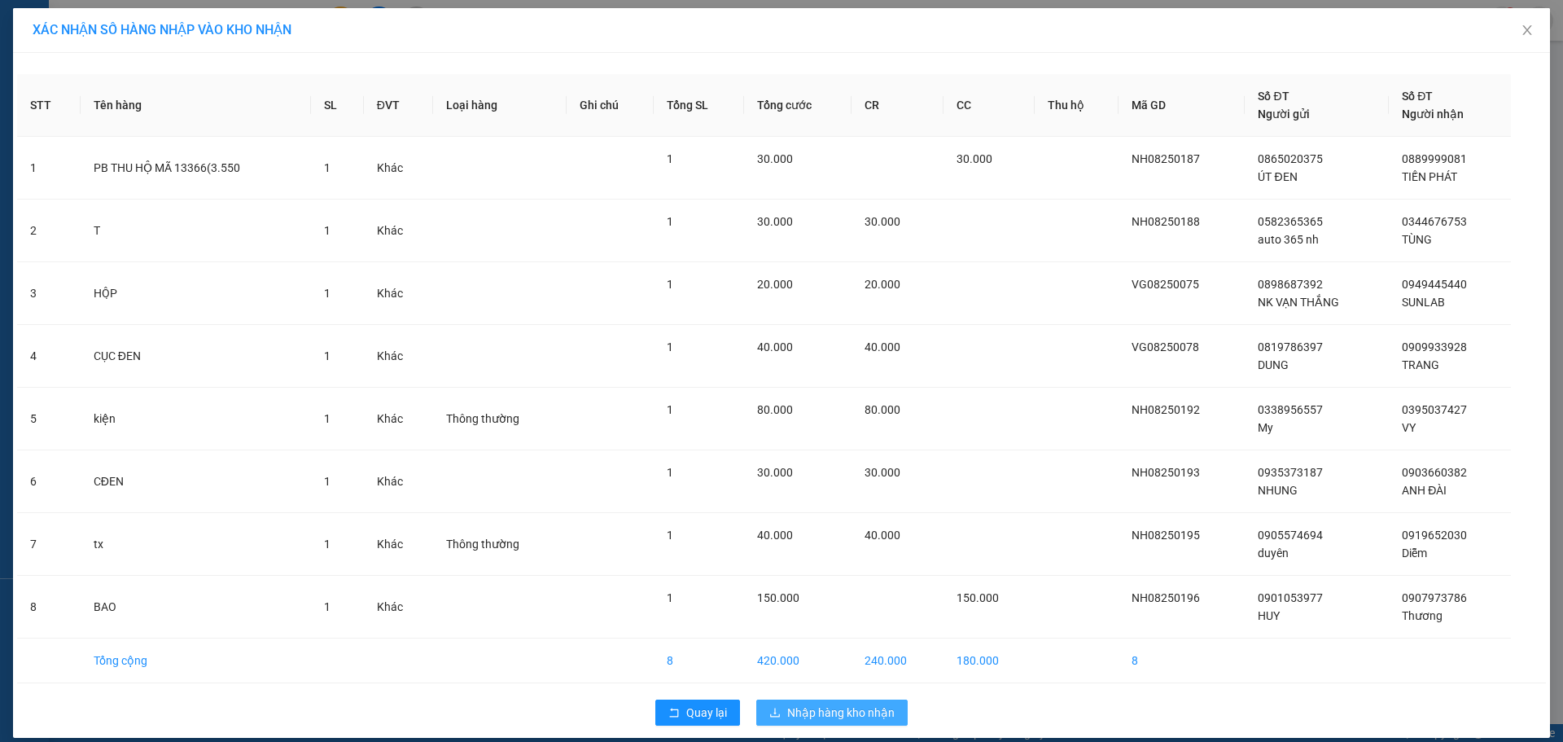
click at [856, 720] on span "Nhập hàng kho nhận" at bounding box center [840, 712] width 107 height 18
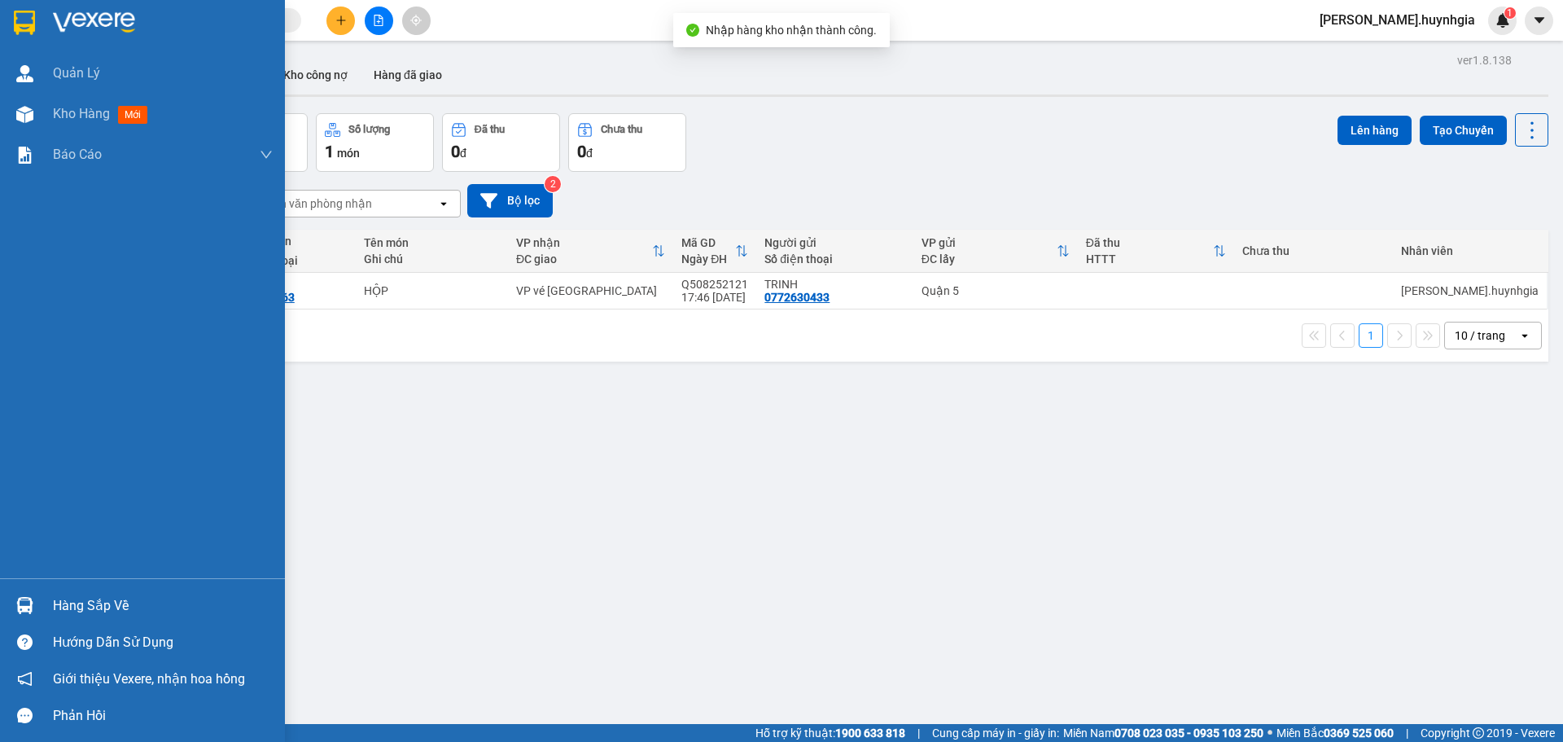
drag, startPoint x: 58, startPoint y: 605, endPoint x: 240, endPoint y: 689, distance: 200.7
click at [61, 605] on div "Hàng sắp về" at bounding box center [163, 605] width 220 height 24
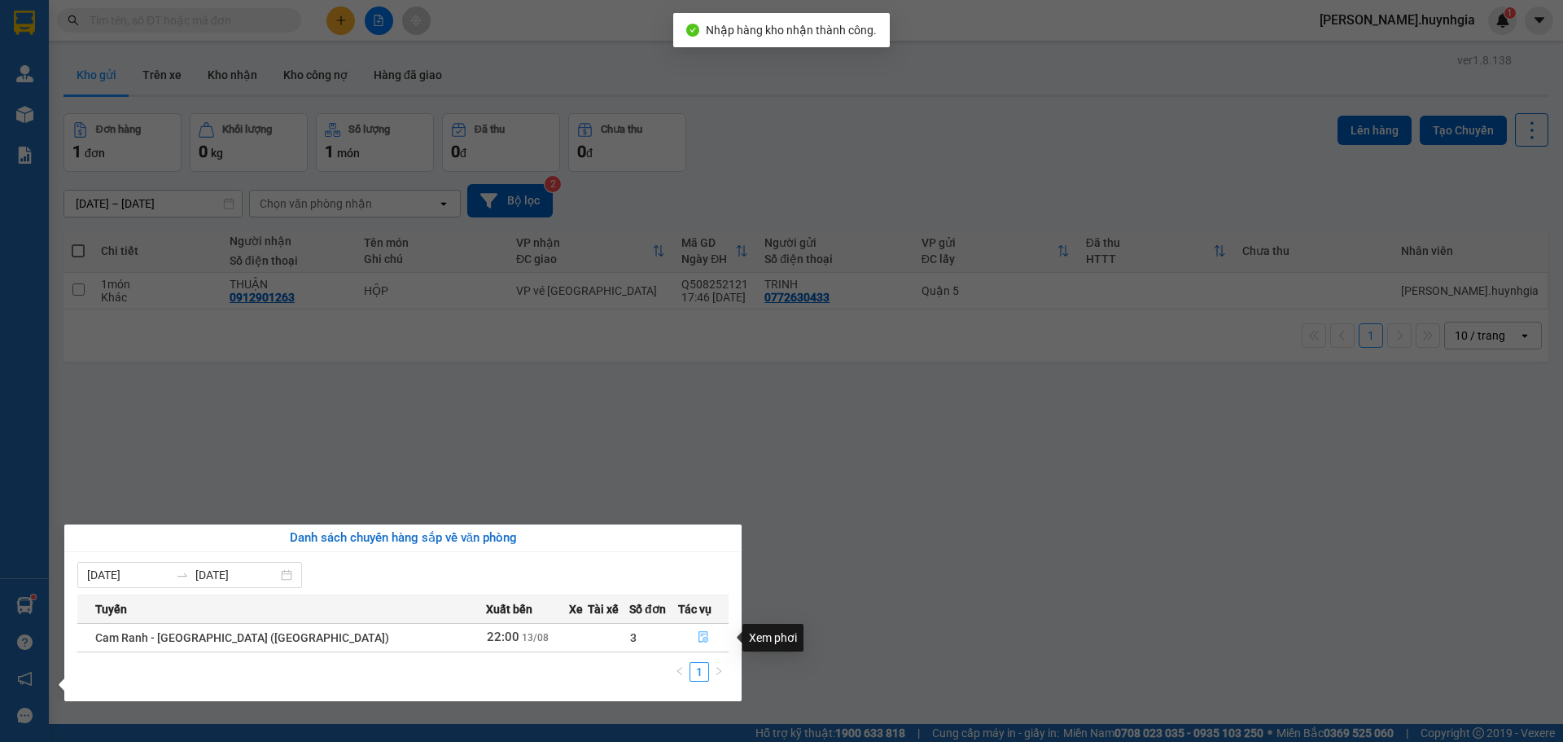
click at [698, 638] on icon "file-done" at bounding box center [703, 637] width 10 height 11
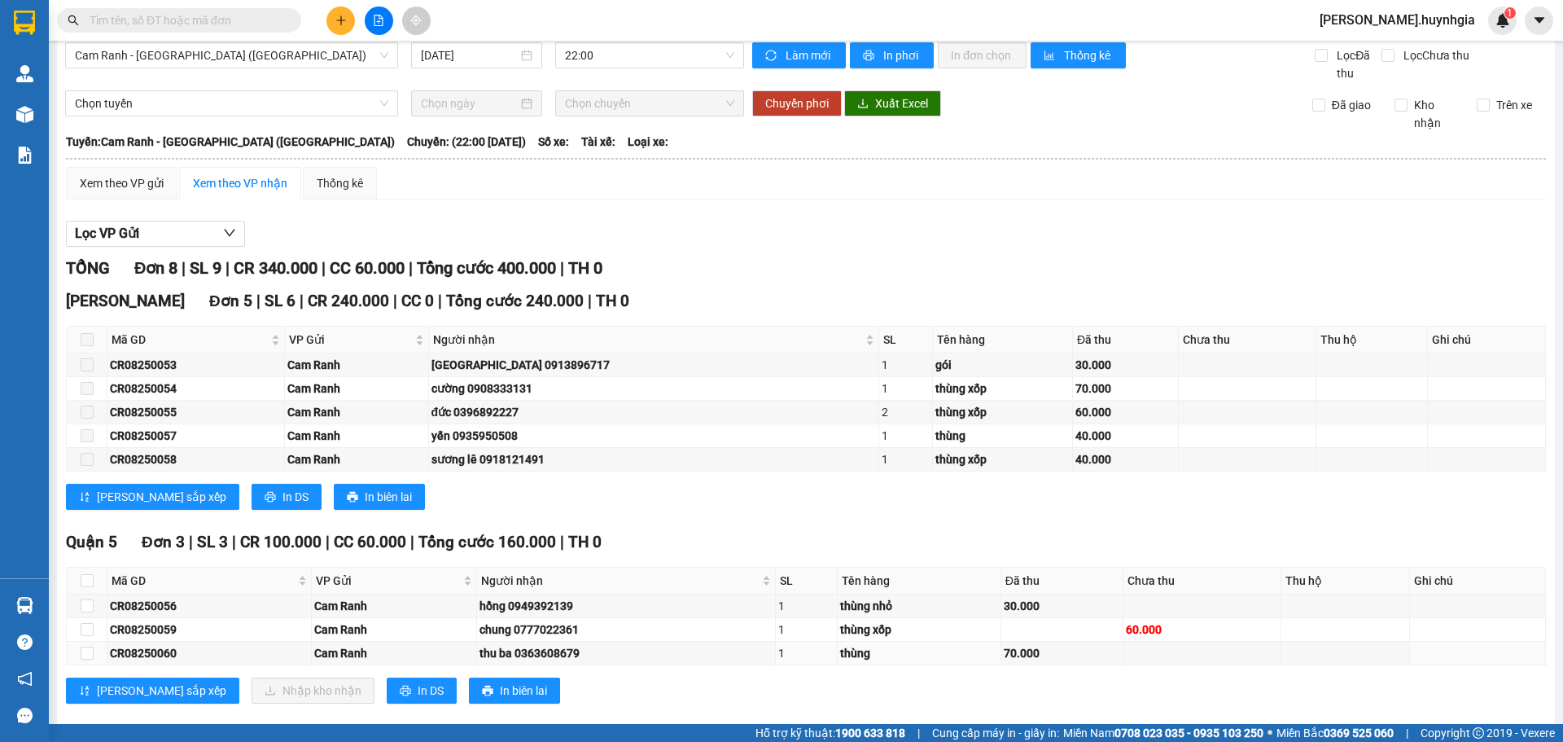
scroll to position [40, 0]
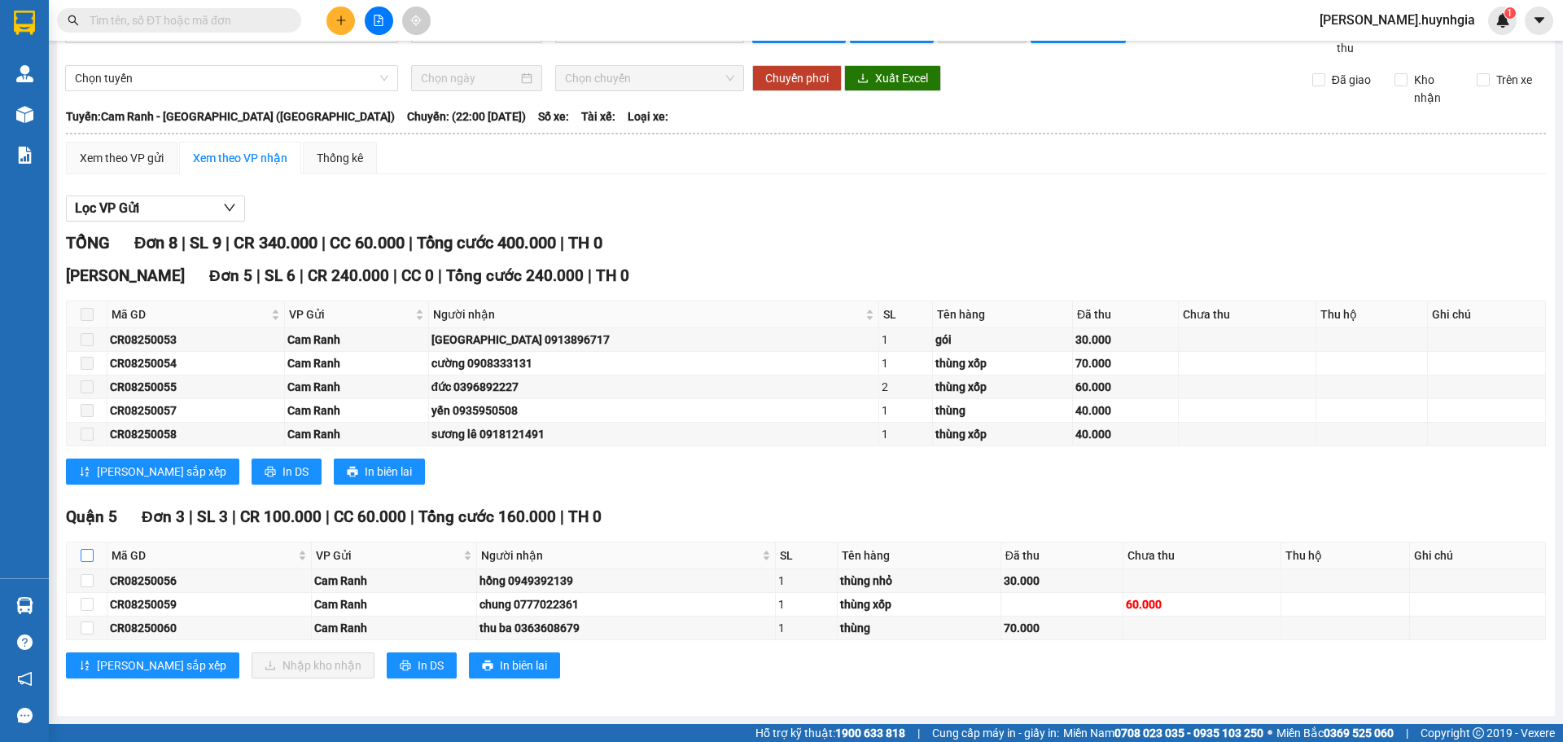
click at [89, 553] on input "checkbox" at bounding box center [87, 555] width 13 height 13
checkbox input "true"
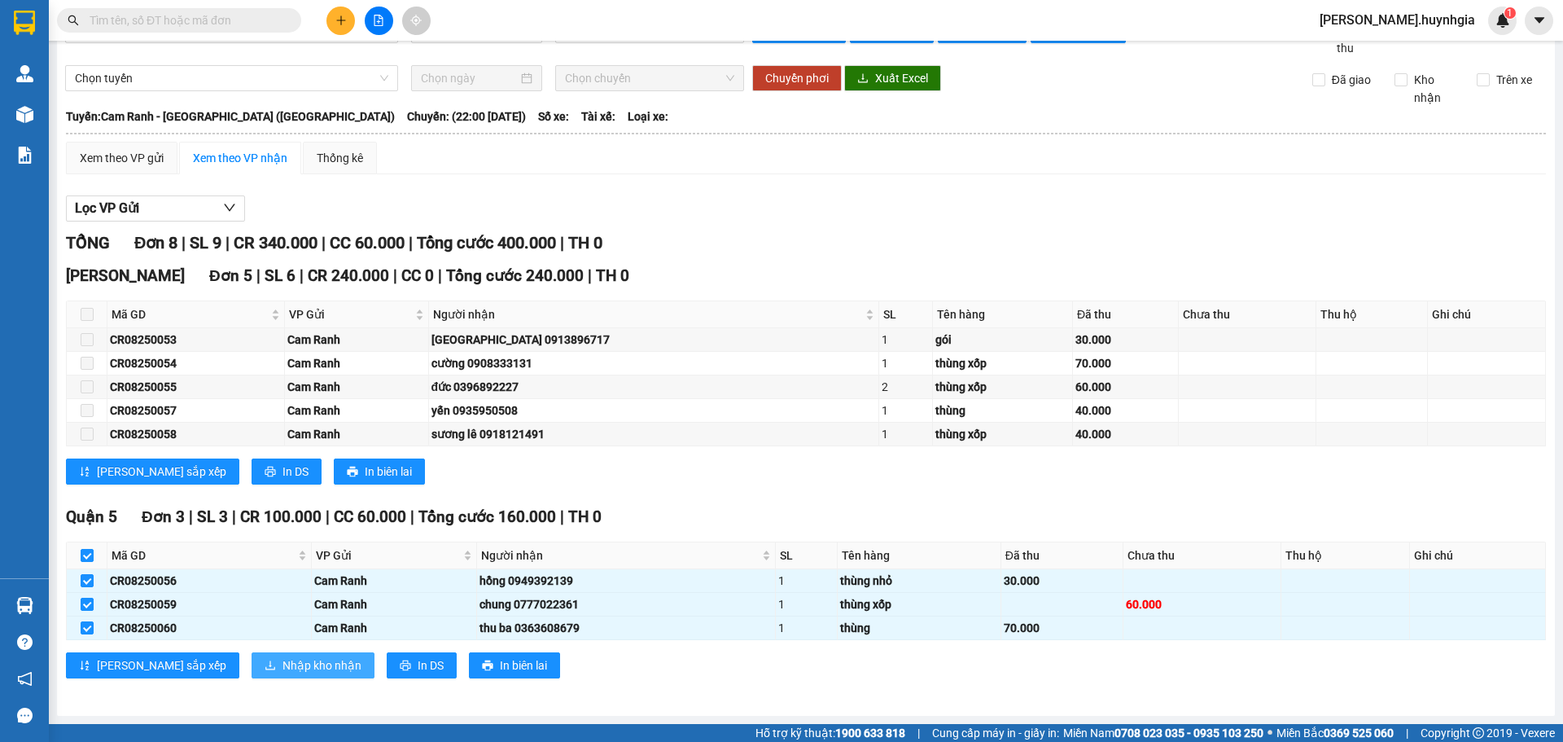
click at [282, 670] on span "Nhập kho nhận" at bounding box center [321, 665] width 79 height 18
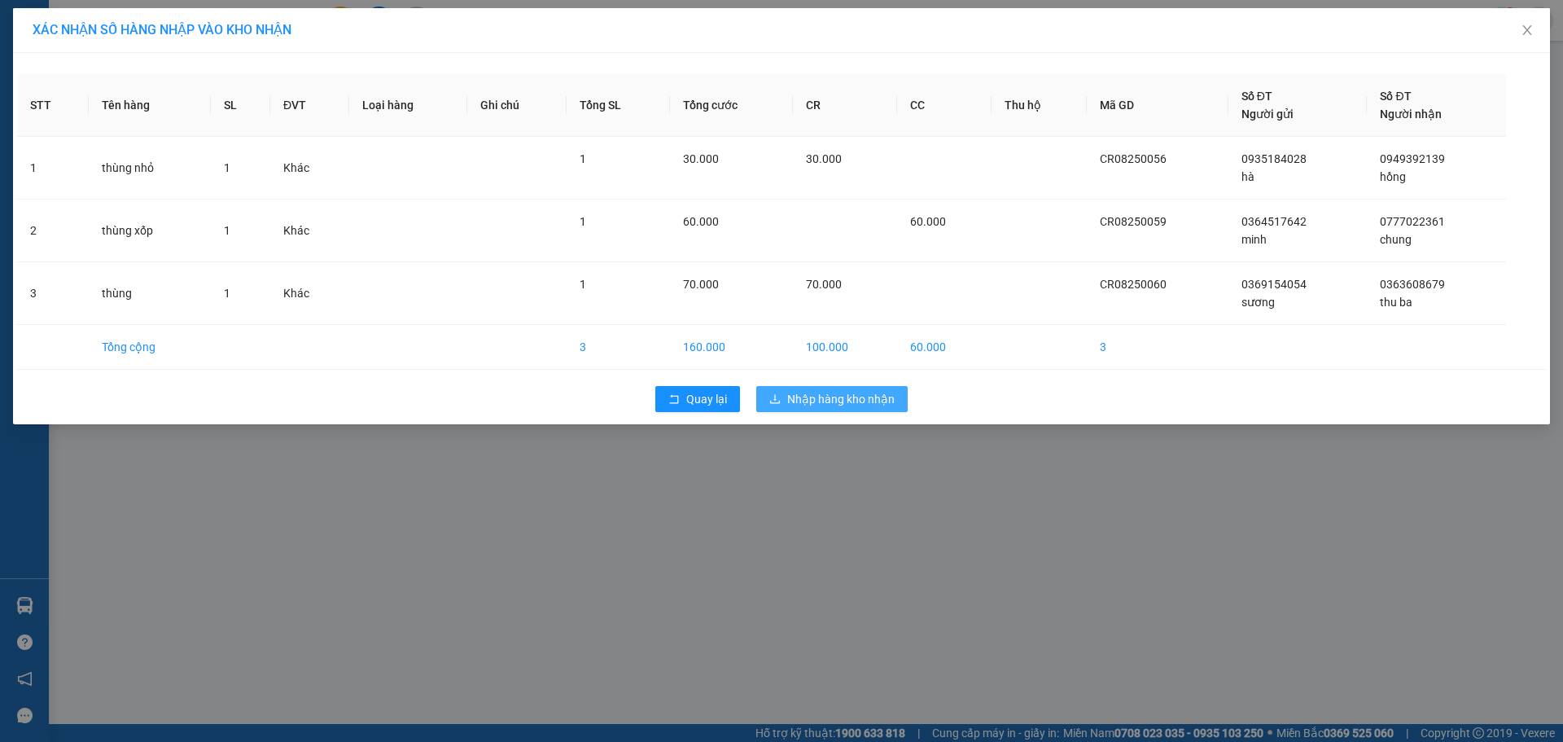
click at [847, 394] on span "Nhập hàng kho nhận" at bounding box center [840, 399] width 107 height 18
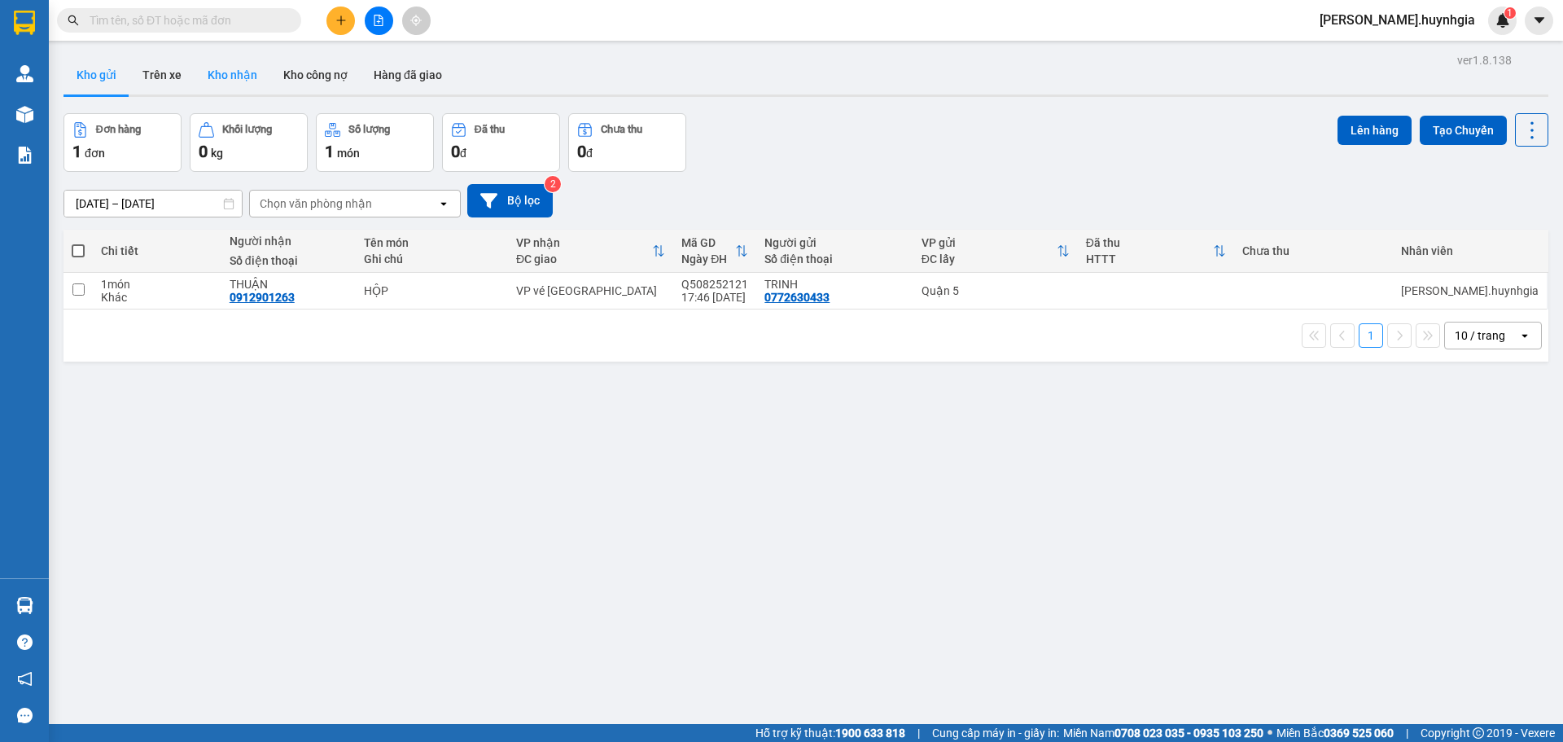
drag, startPoint x: 243, startPoint y: 64, endPoint x: 238, endPoint y: 77, distance: 14.2
click at [242, 72] on button "Kho nhận" at bounding box center [233, 74] width 76 height 39
